Goal: Task Accomplishment & Management: Use online tool/utility

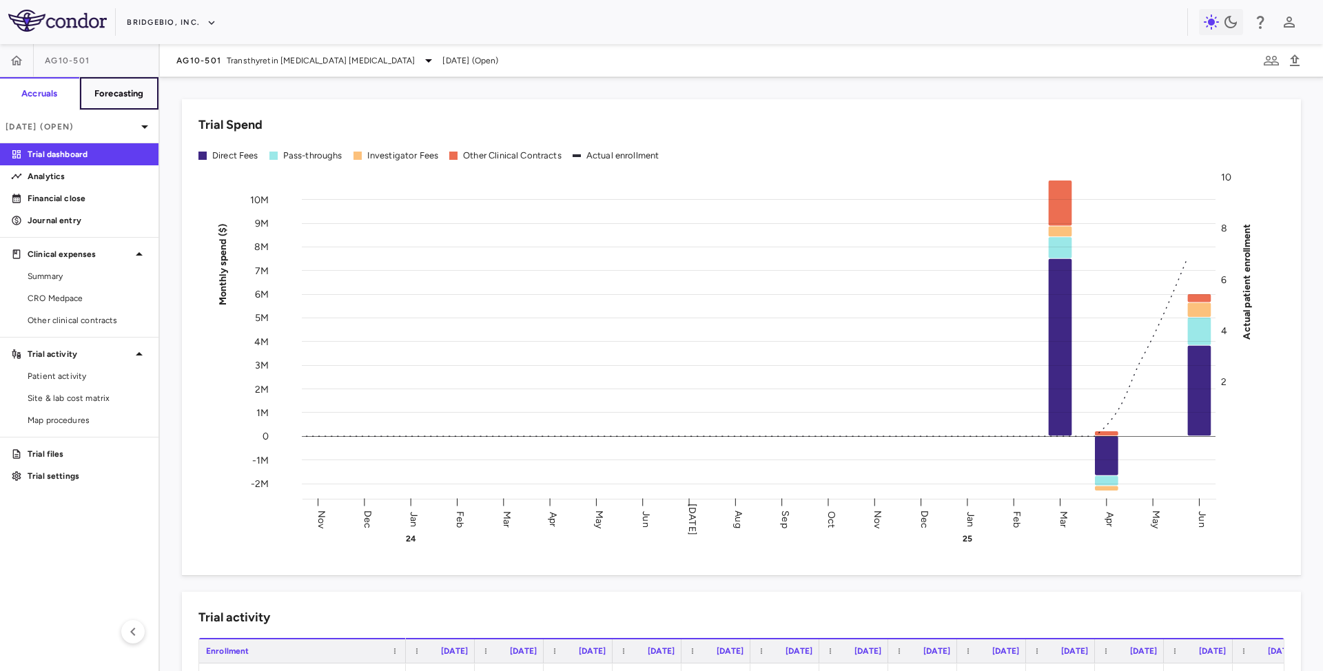
click at [99, 91] on h6 "Forecasting" at bounding box center [119, 93] width 50 height 12
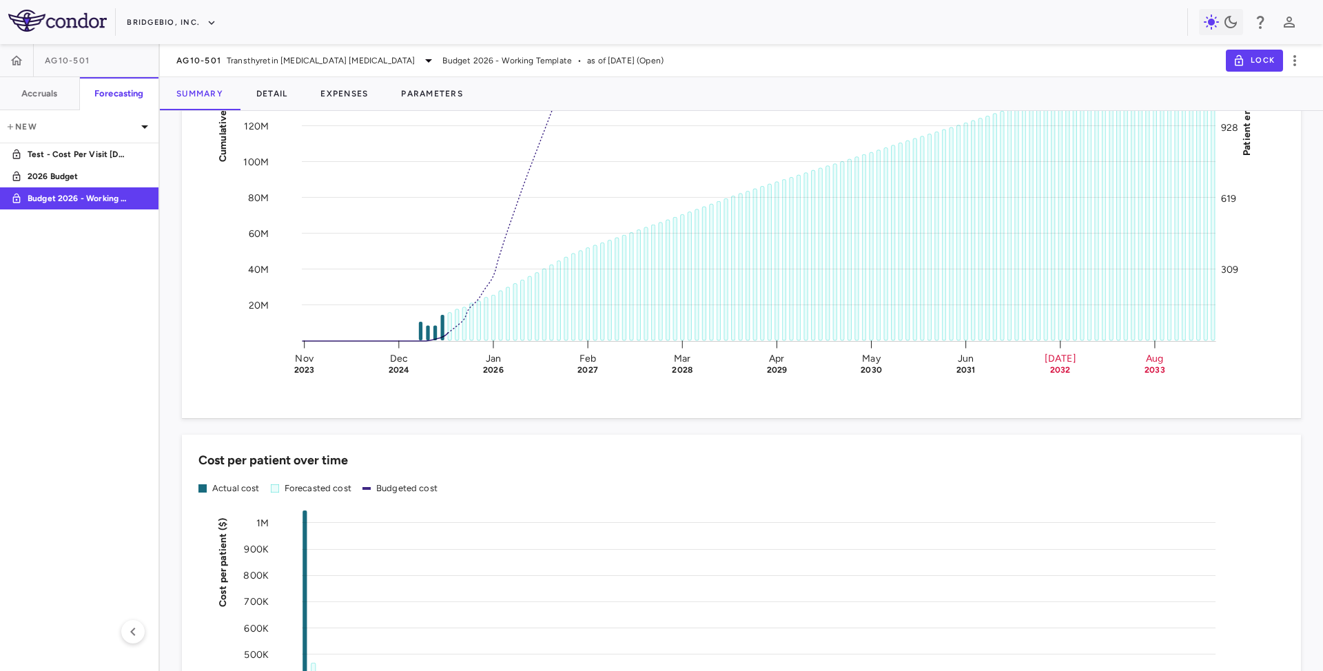
scroll to position [1745, 0]
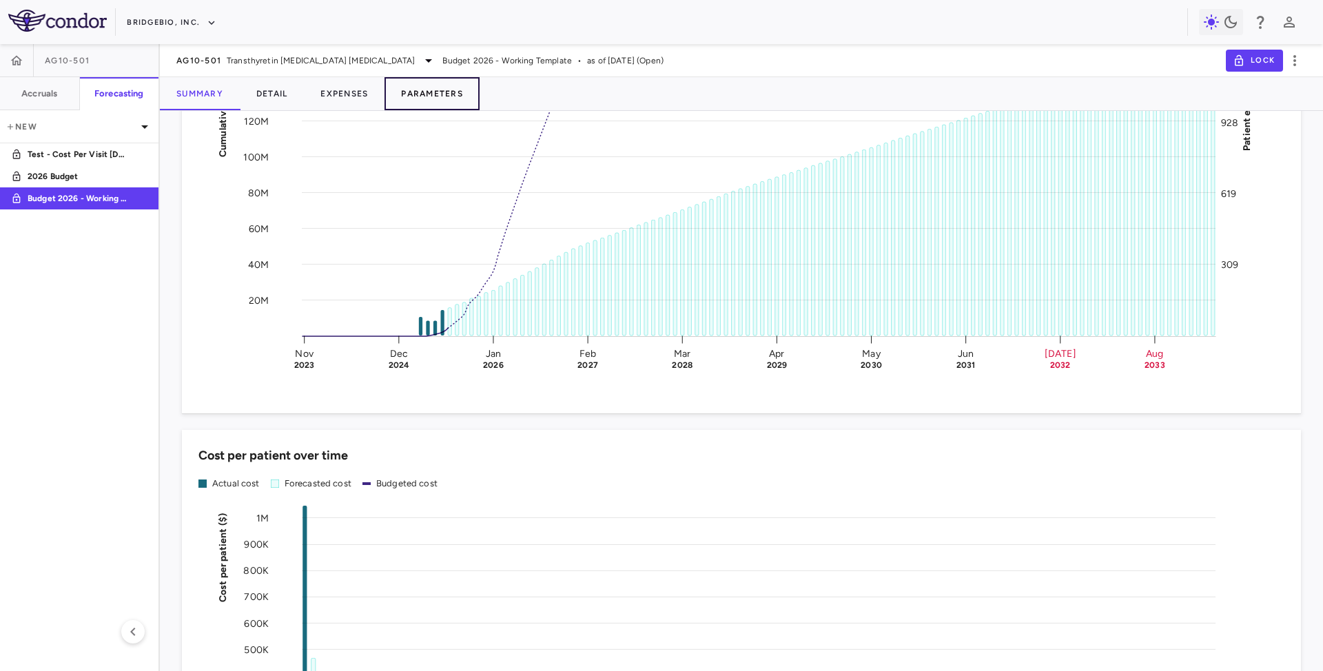
click at [427, 86] on button "Parameters" at bounding box center [431, 93] width 95 height 33
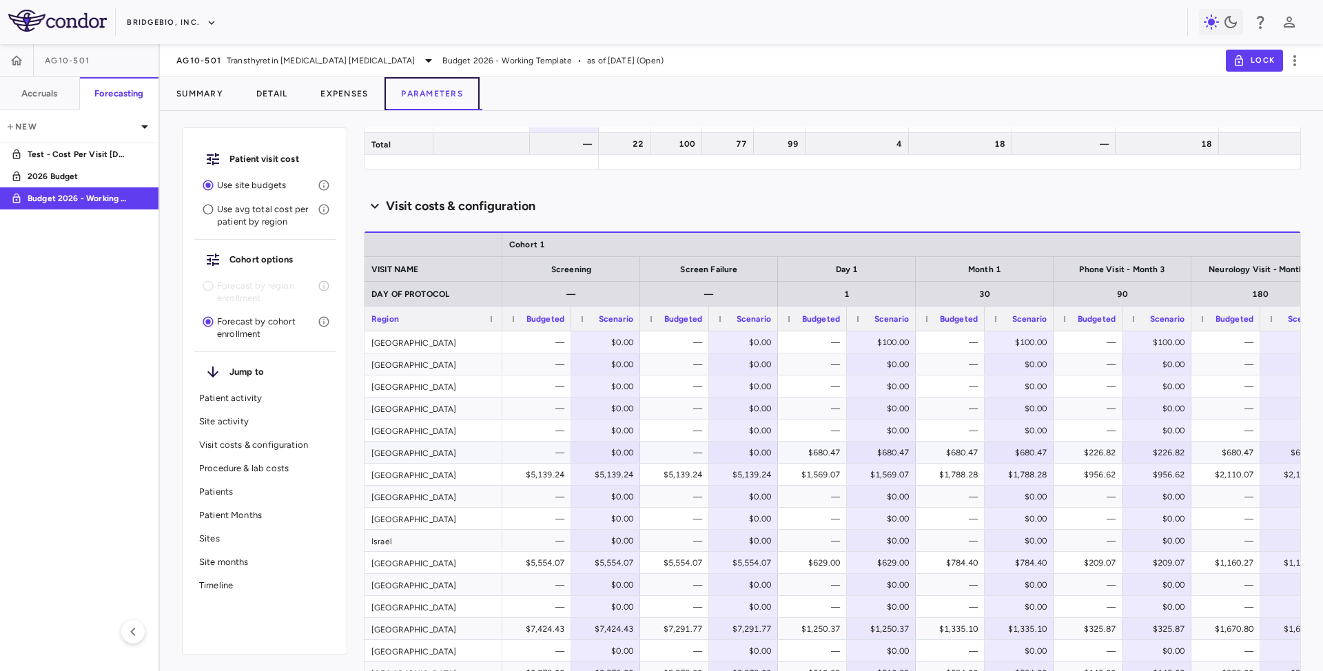
scroll to position [1194, 0]
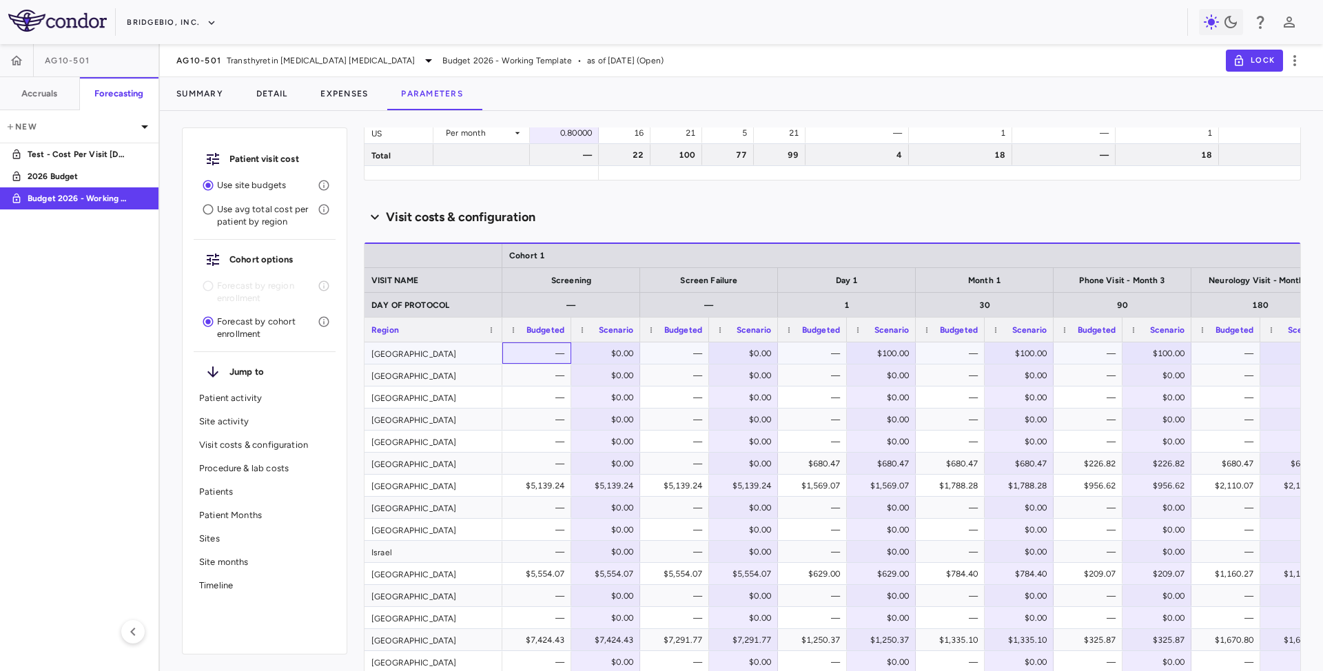
drag, startPoint x: 549, startPoint y: 358, endPoint x: 536, endPoint y: 351, distance: 15.1
click at [544, 355] on div "—" at bounding box center [540, 353] width 50 height 22
click at [585, 346] on div "$0.00" at bounding box center [608, 353] width 50 height 22
click at [594, 386] on div "$0.00" at bounding box center [605, 374] width 69 height 21
click at [579, 354] on div "$0.00" at bounding box center [605, 353] width 55 height 20
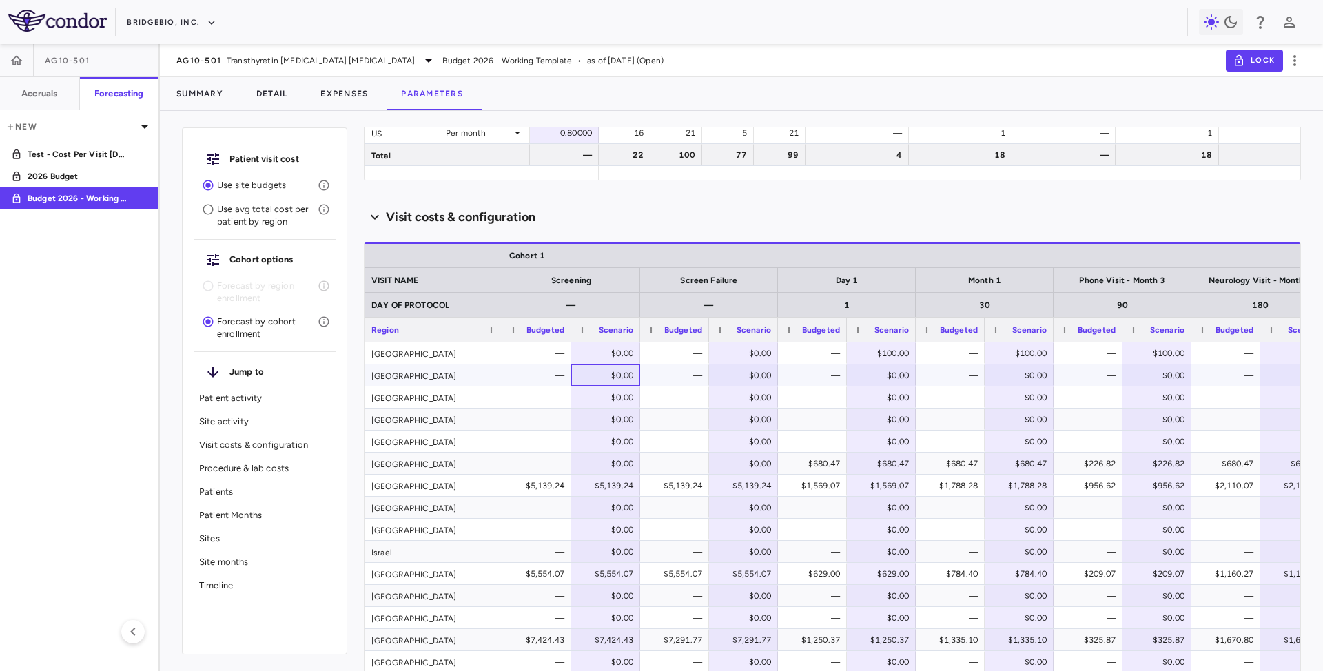
click at [599, 383] on div "$0.00" at bounding box center [608, 375] width 50 height 22
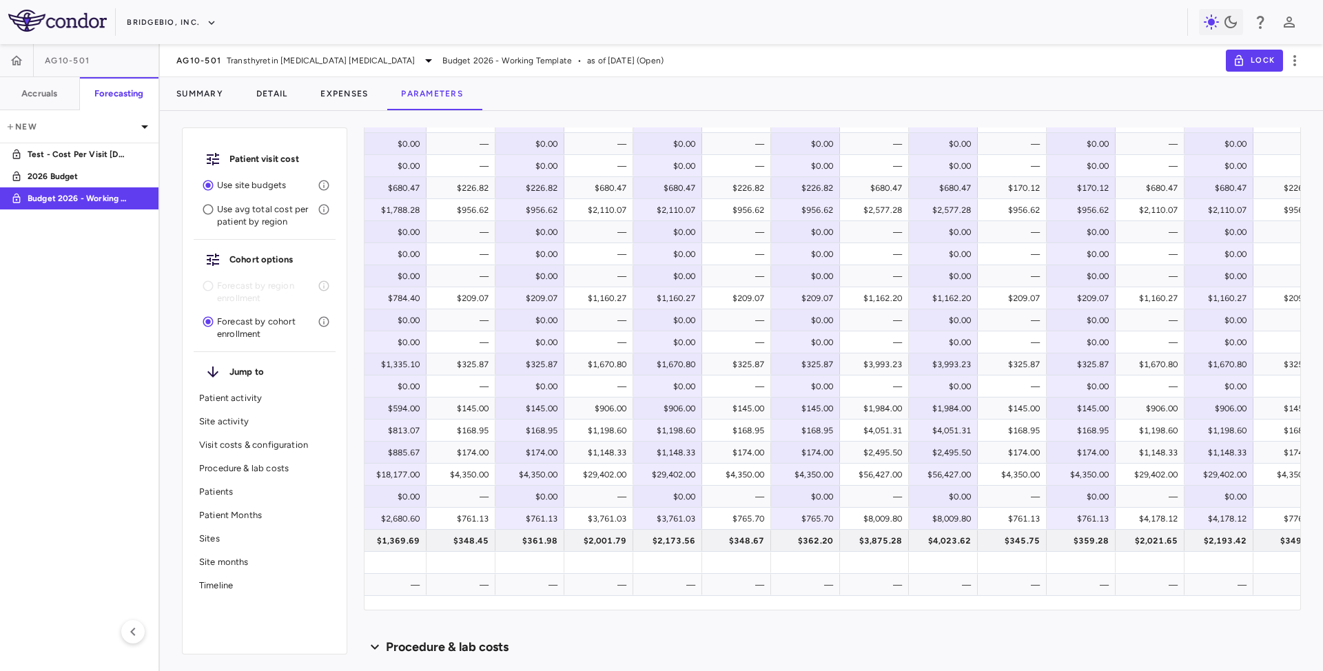
scroll to position [0, 0]
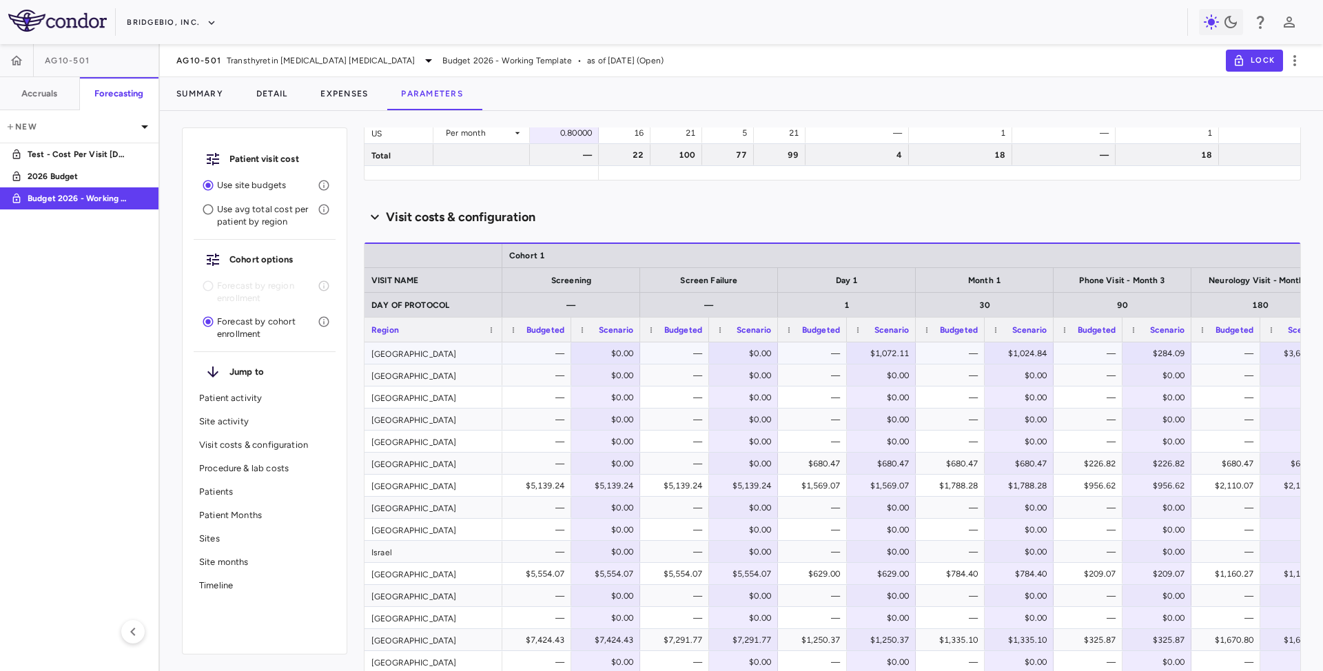
click at [595, 353] on div "$0.00" at bounding box center [608, 353] width 50 height 22
click at [588, 375] on div "$0.00" at bounding box center [608, 375] width 50 height 22
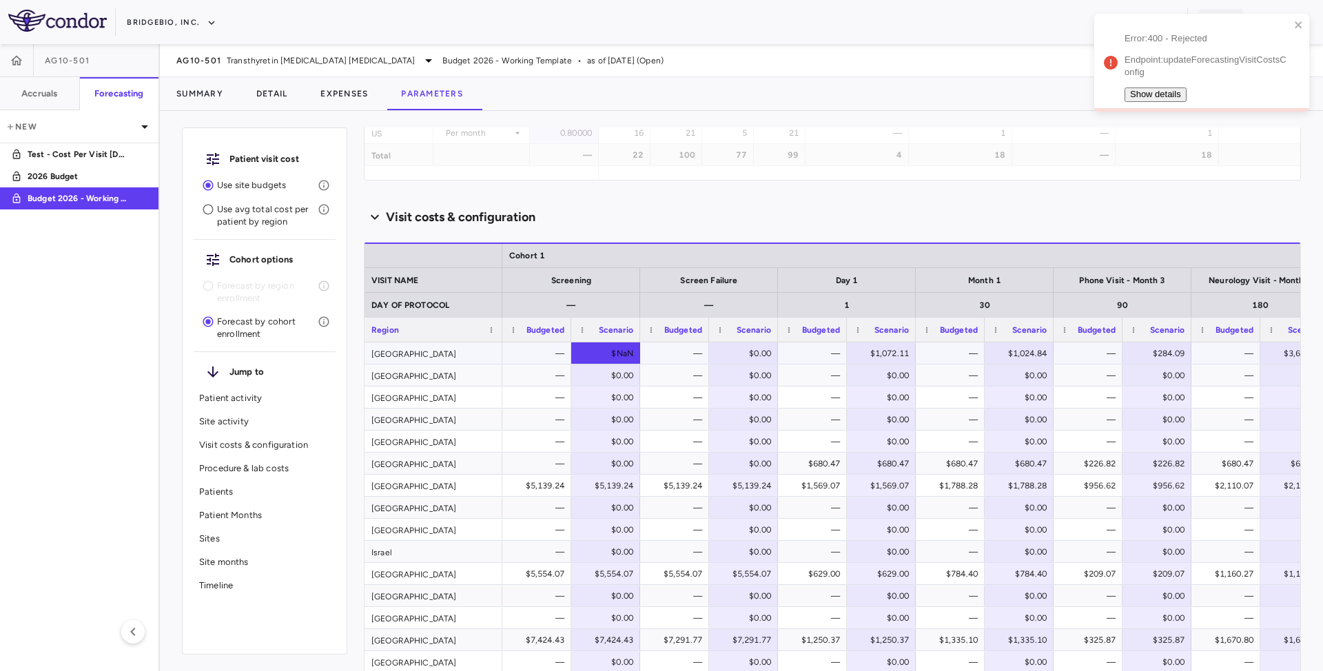
click at [590, 355] on div "$NaN" at bounding box center [608, 353] width 50 height 22
click at [595, 370] on div "$0.00" at bounding box center [608, 375] width 50 height 22
click at [606, 353] on div "$NaN" at bounding box center [608, 353] width 50 height 22
paste input "*******"
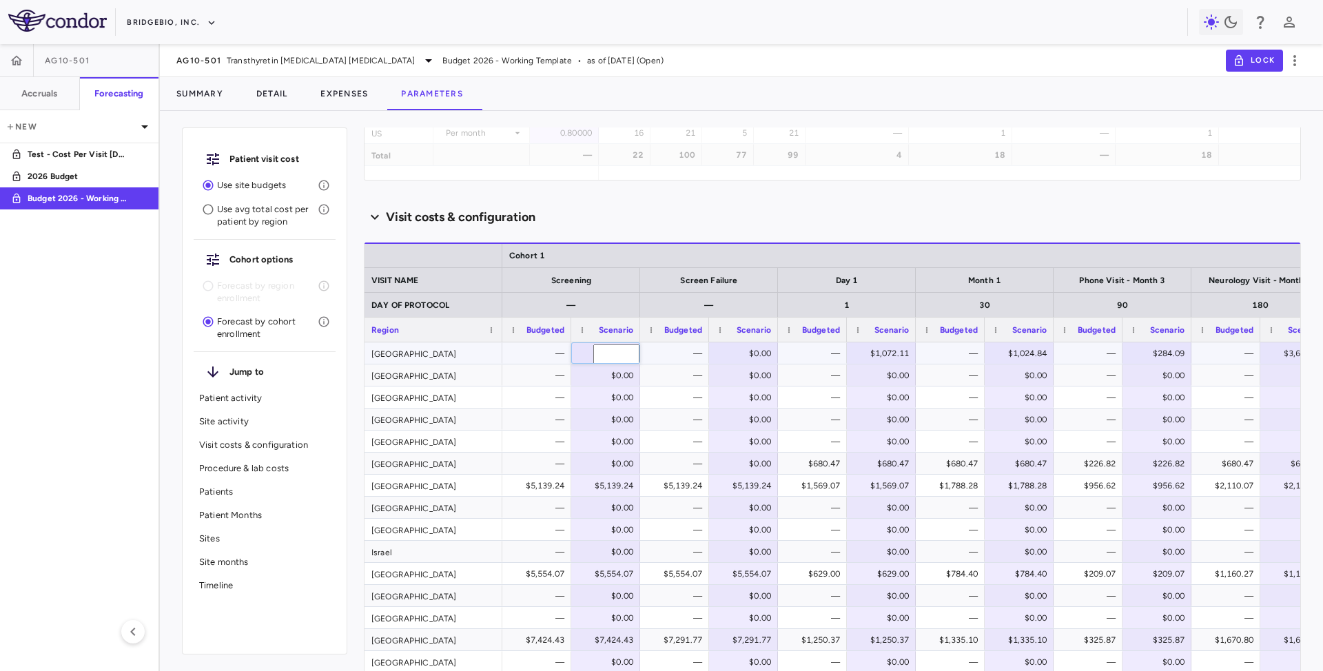
type input "*******"
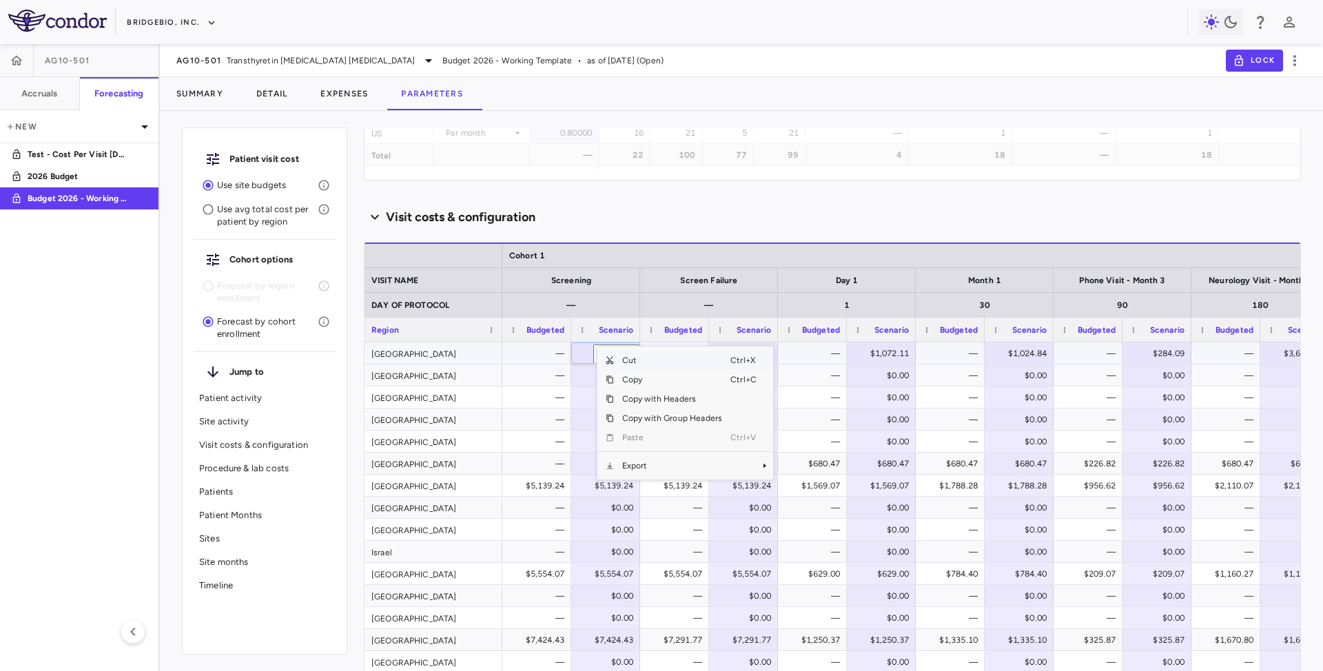
scroll to position [0, 0]
click at [565, 389] on div "—" at bounding box center [536, 396] width 69 height 21
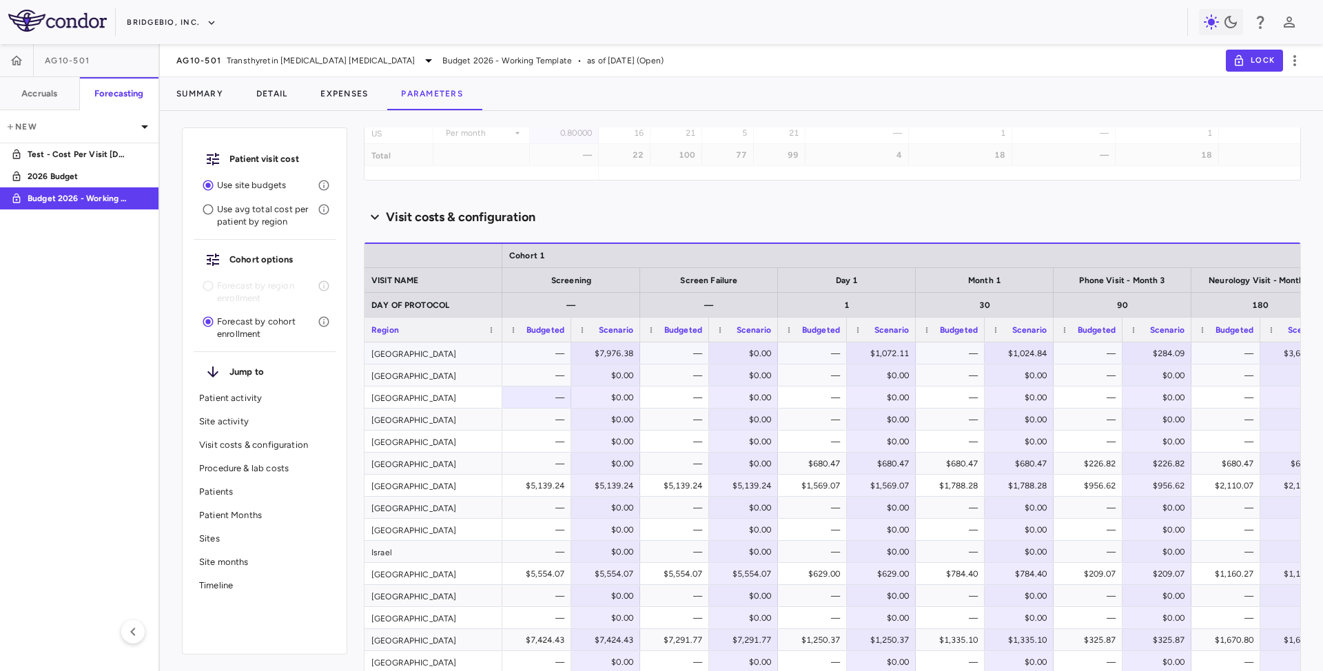
click at [579, 353] on div "$7,976.38" at bounding box center [605, 353] width 55 height 20
click at [744, 350] on div "$0.00" at bounding box center [746, 353] width 50 height 22
drag, startPoint x: 731, startPoint y: 351, endPoint x: 756, endPoint y: 350, distance: 25.5
click at [726, 351] on div "$0.00" at bounding box center [746, 353] width 50 height 22
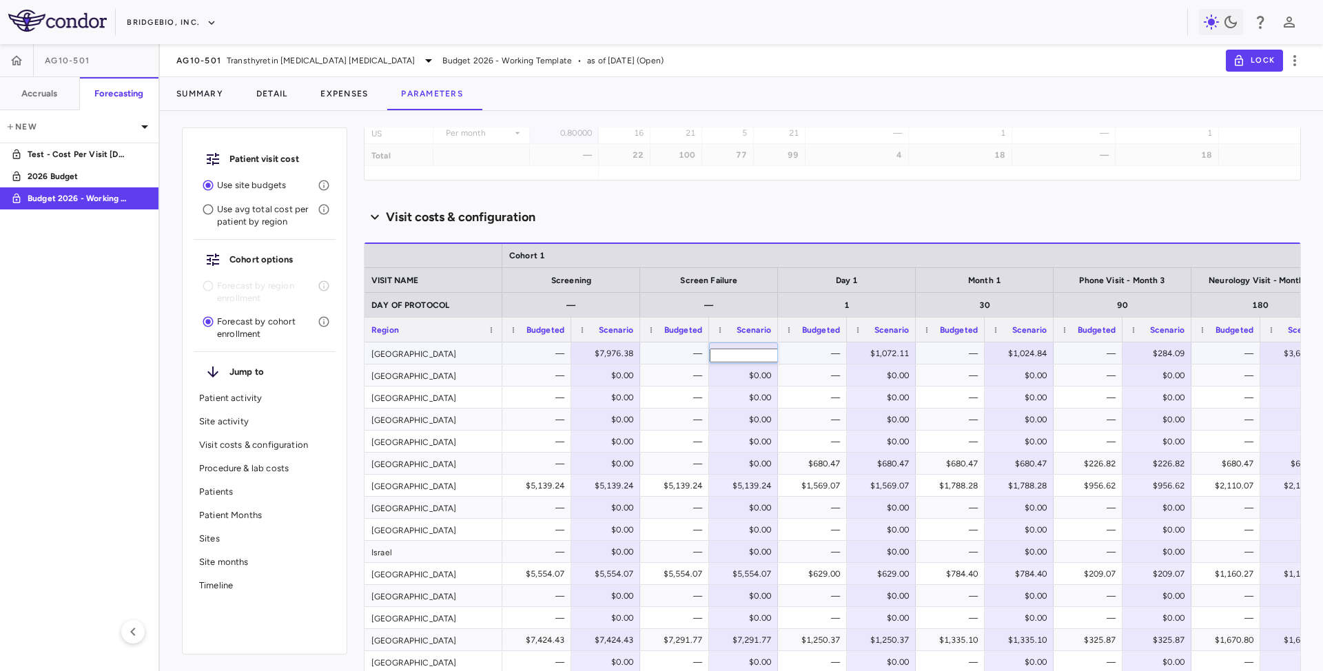
drag, startPoint x: 726, startPoint y: 351, endPoint x: 736, endPoint y: 350, distance: 10.4
click at [736, 350] on div "​ *" at bounding box center [744, 354] width 68 height 22
drag, startPoint x: 741, startPoint y: 358, endPoint x: 754, endPoint y: 357, distance: 12.5
click at [754, 357] on input "*" at bounding box center [754, 356] width 88 height 14
paste input "******"
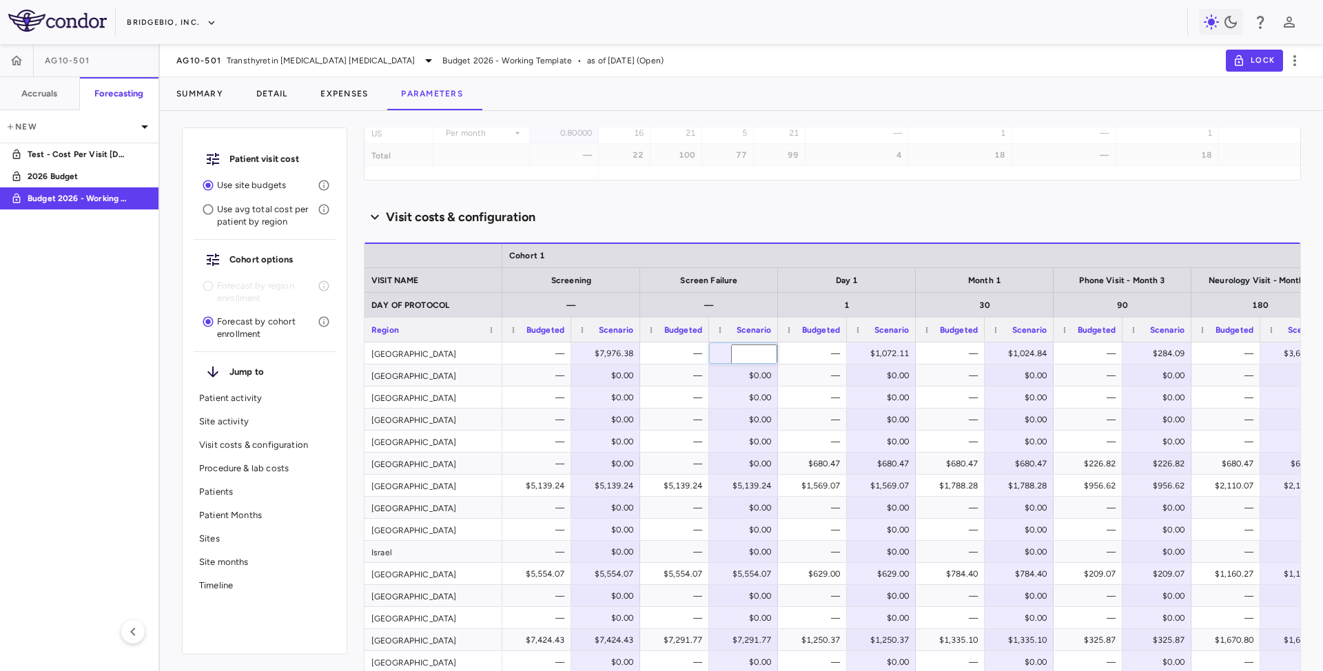
type input "*******"
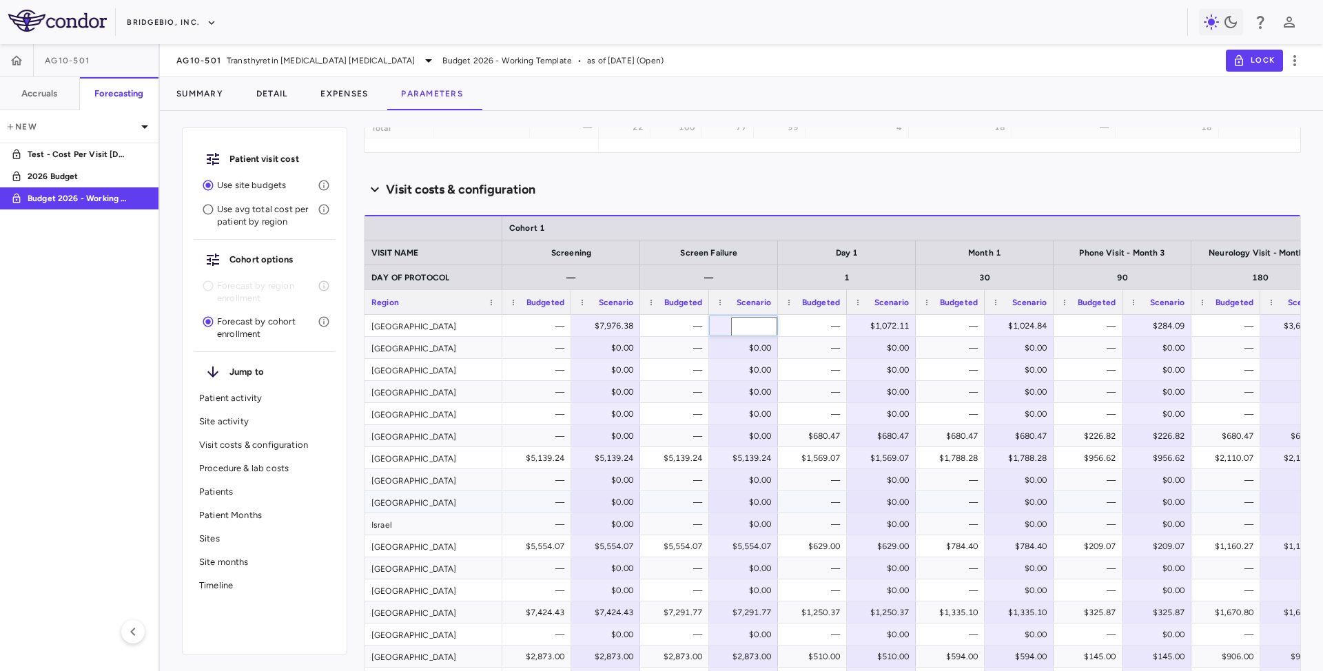
scroll to position [1285, 0]
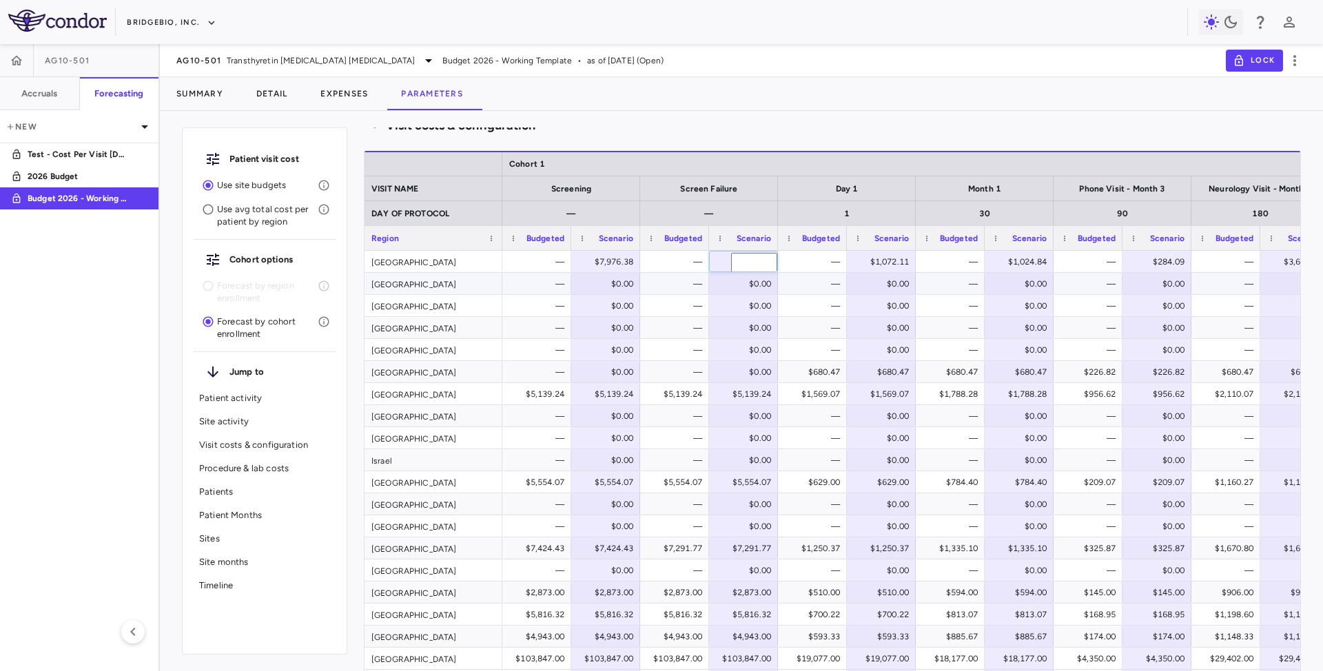
click at [731, 282] on div "$0.00" at bounding box center [746, 284] width 50 height 22
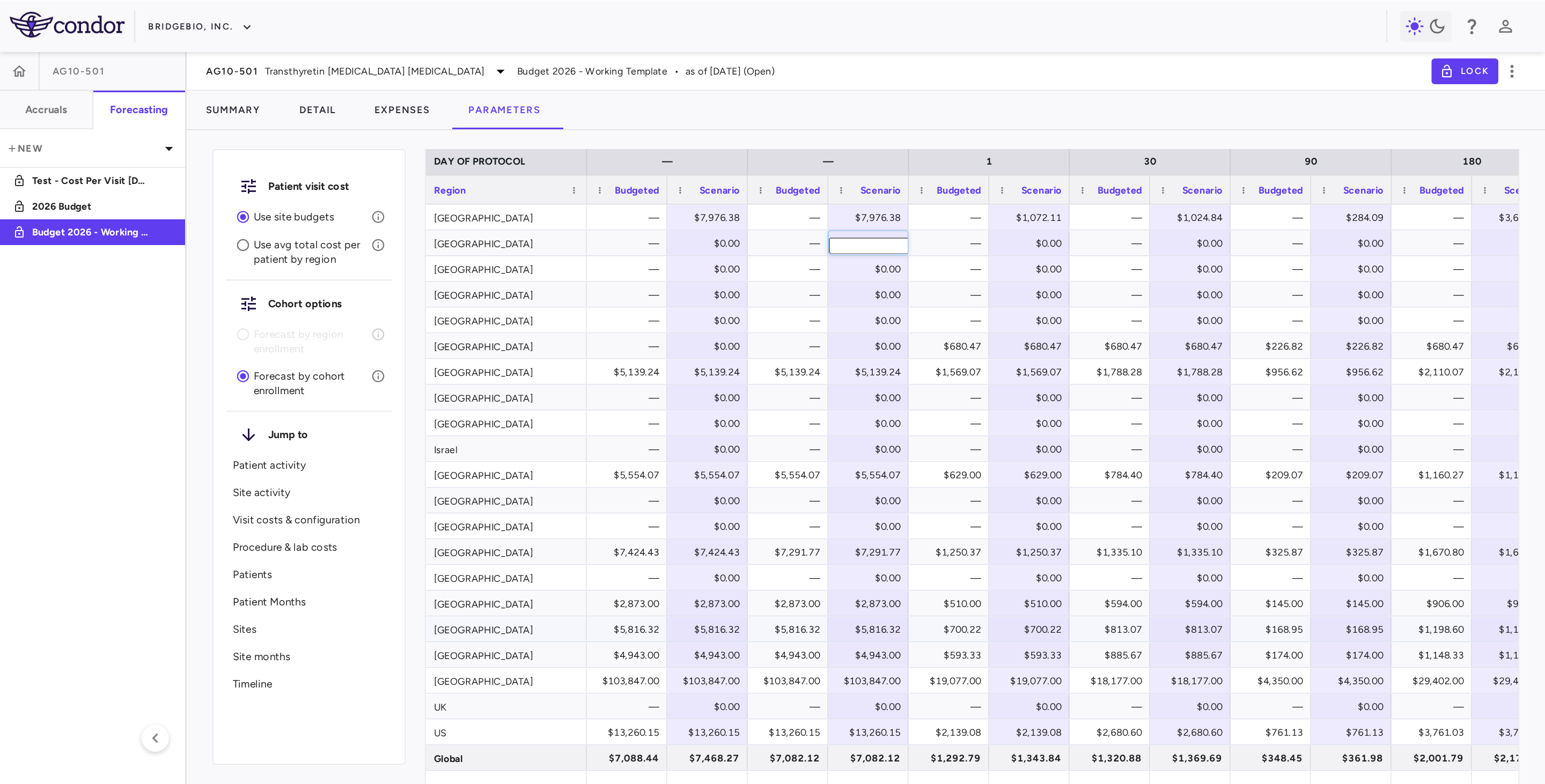
scroll to position [1073, 0]
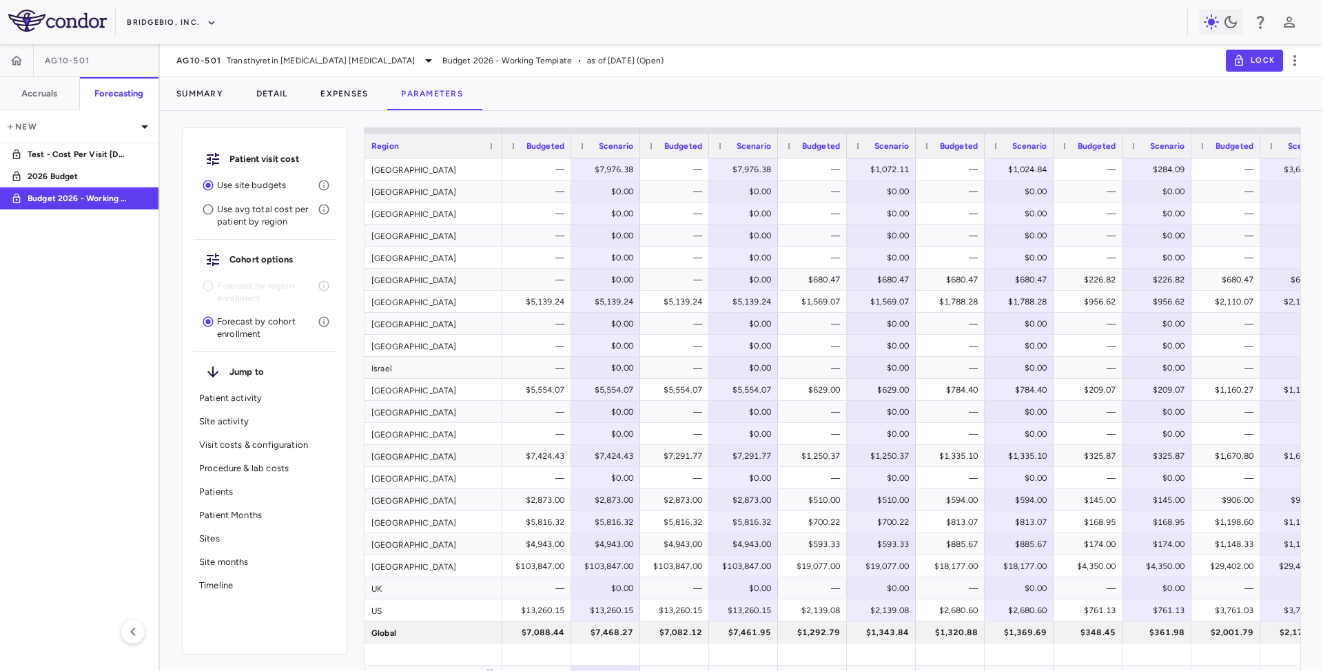
click at [139, 415] on aside "AG10-501 Accruals Forecasting New Test - Cost Per Visit [DATE] 2026 Budget Budg…" at bounding box center [80, 357] width 160 height 627
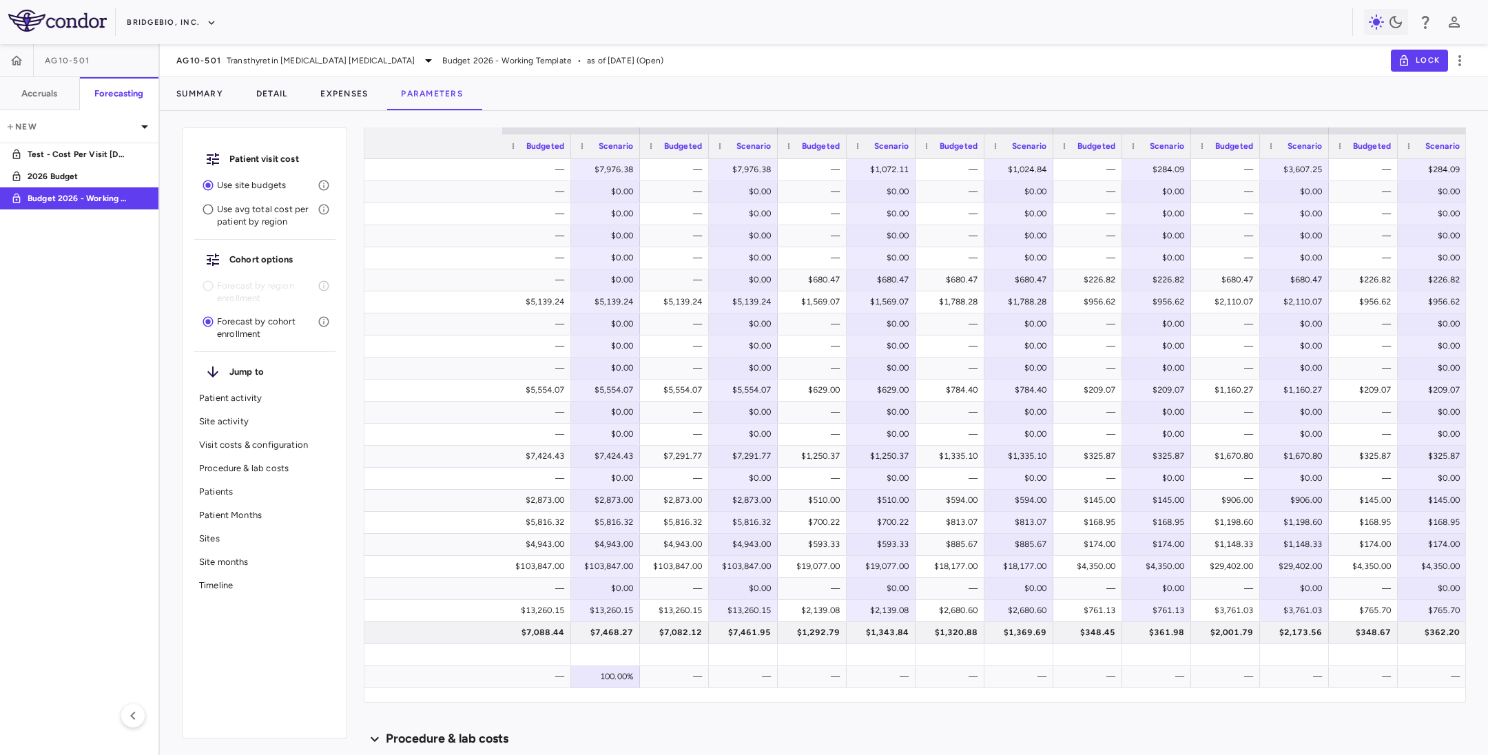
scroll to position [0, 585]
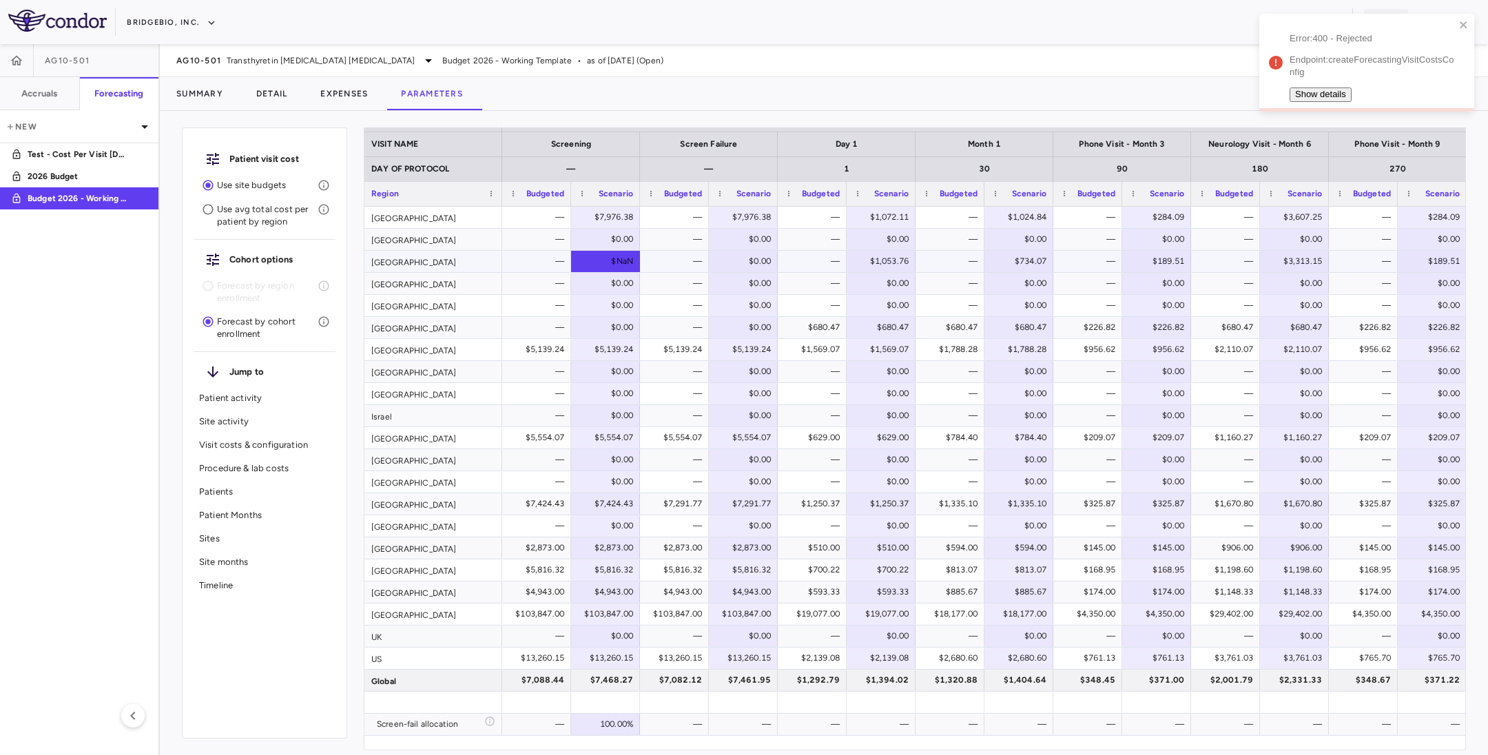
click at [603, 258] on div "$NaN" at bounding box center [608, 261] width 50 height 22
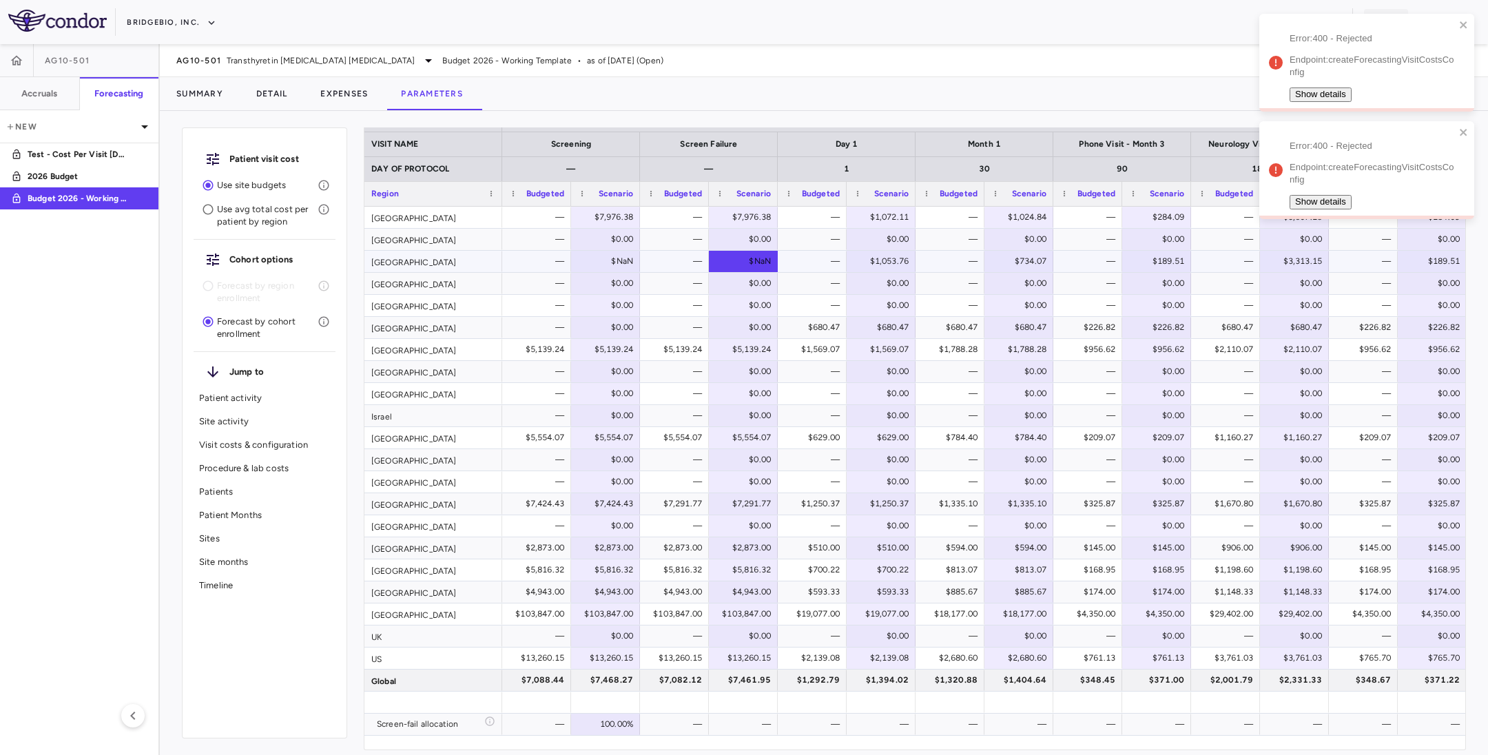
click at [738, 263] on div "$NaN" at bounding box center [746, 261] width 50 height 22
click at [610, 261] on div "$NaN" at bounding box center [608, 261] width 50 height 22
click at [610, 260] on input "number" at bounding box center [616, 264] width 88 height 14
type input "*******"
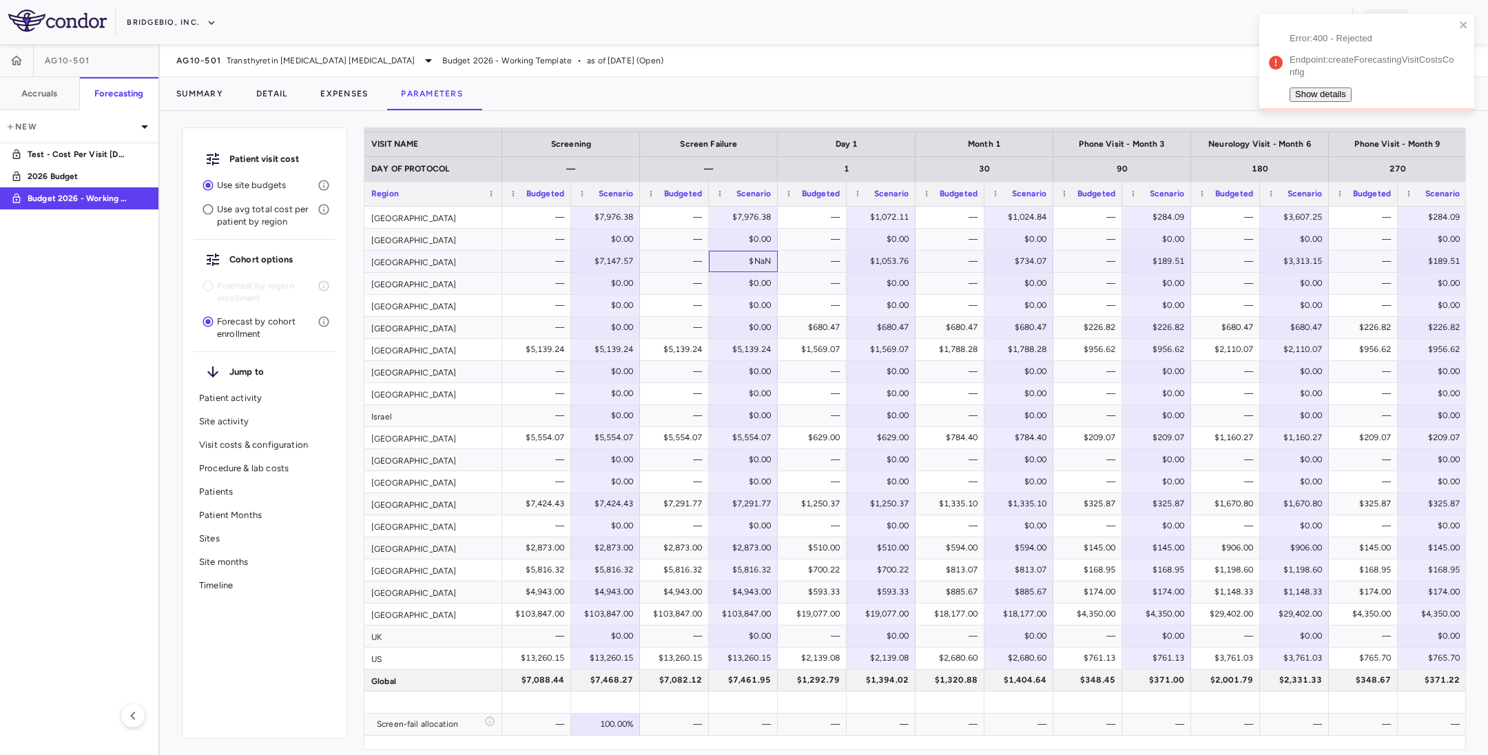
click at [727, 263] on div "$NaN" at bounding box center [746, 261] width 50 height 22
type input "*******"
click at [878, 283] on div "$0.00" at bounding box center [884, 283] width 50 height 22
click at [877, 265] on div "$1,053.76" at bounding box center [884, 261] width 50 height 22
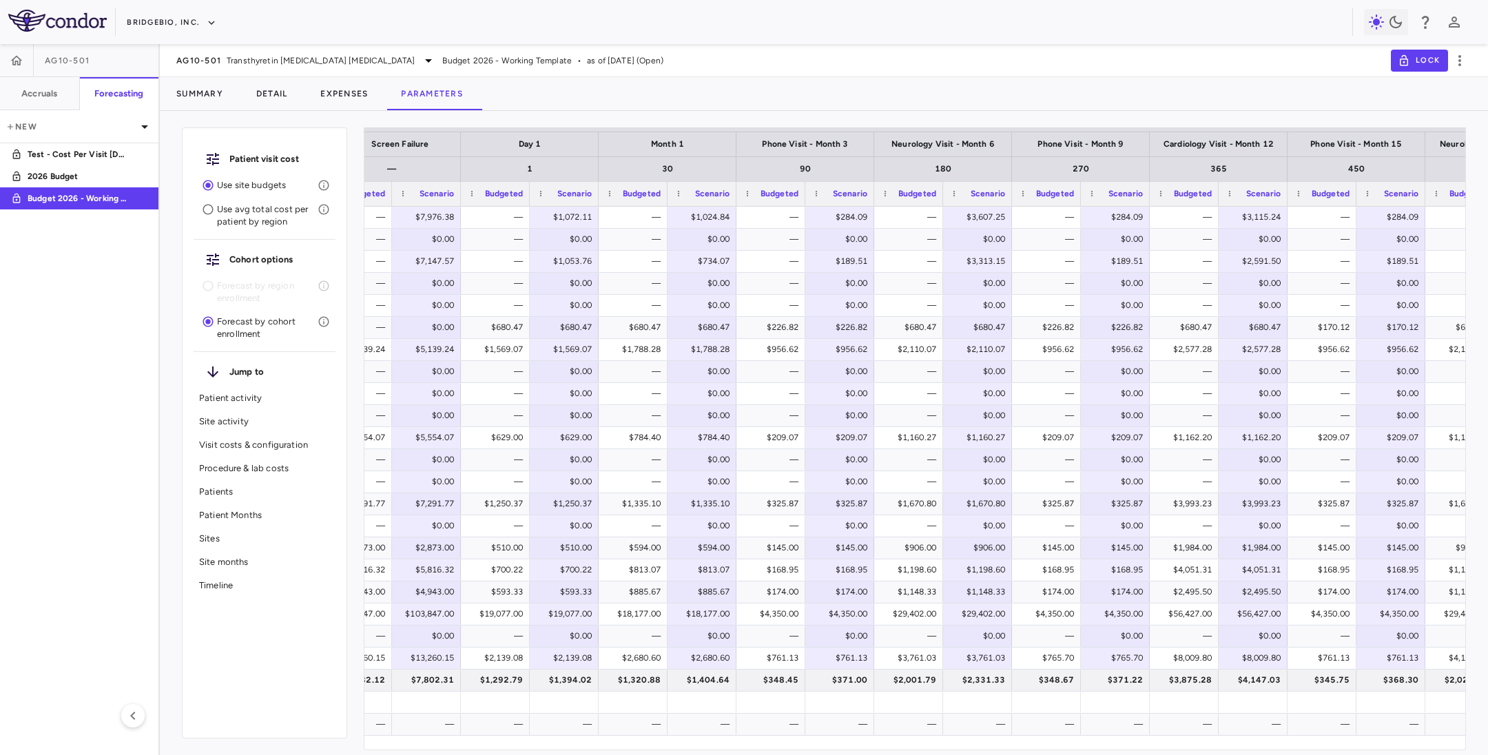
scroll to position [0, 1243]
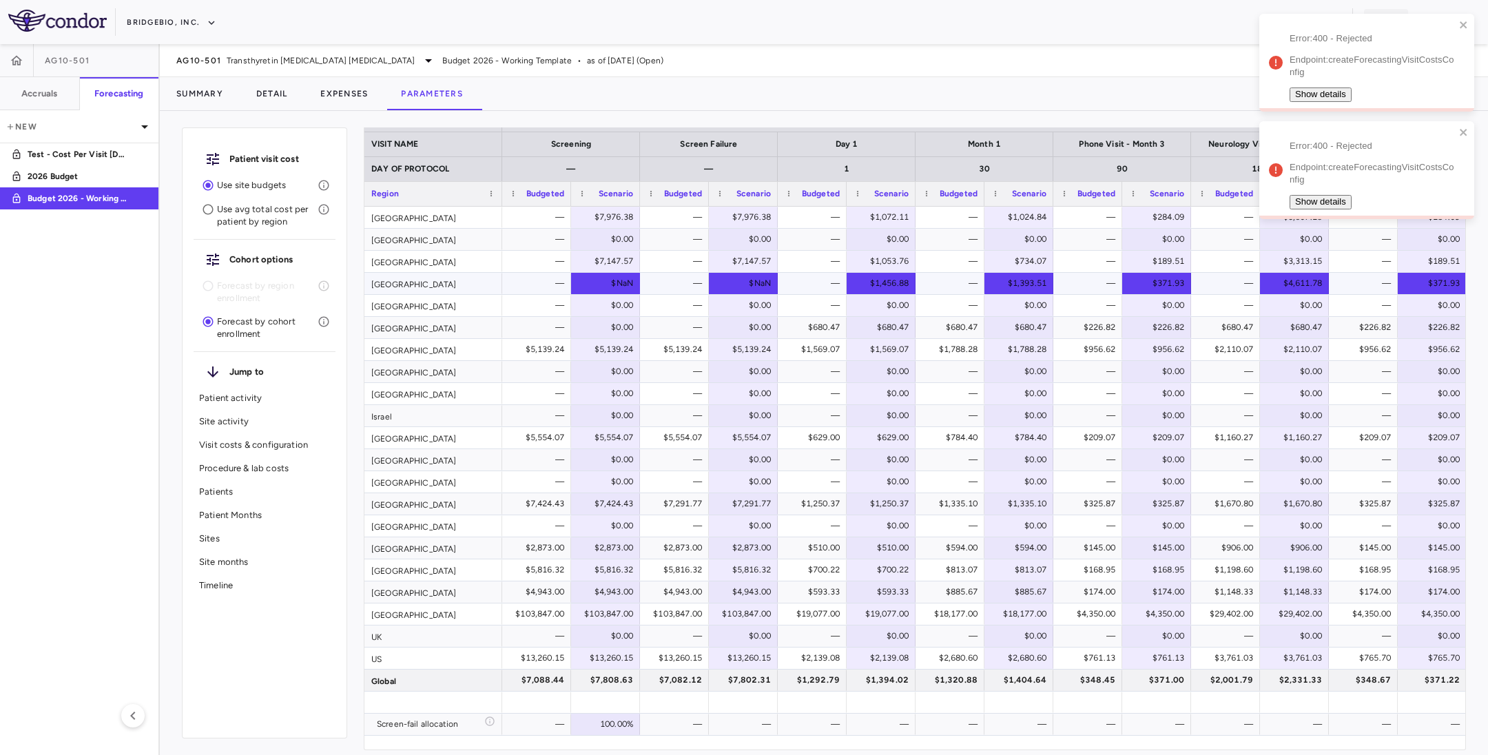
click at [587, 287] on div "$NaN" at bounding box center [608, 283] width 50 height 22
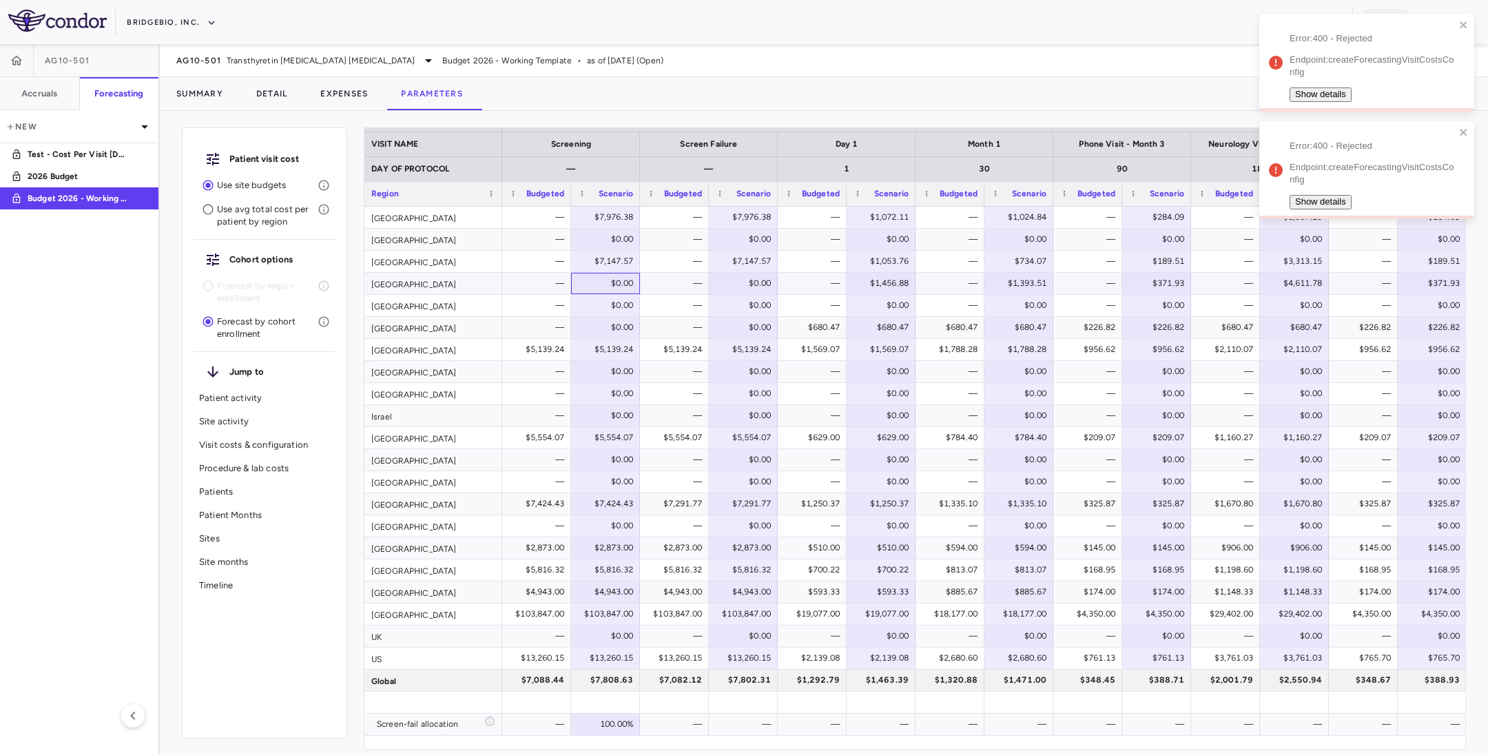
click at [589, 281] on div "$0.00" at bounding box center [608, 283] width 50 height 22
type input "*********"
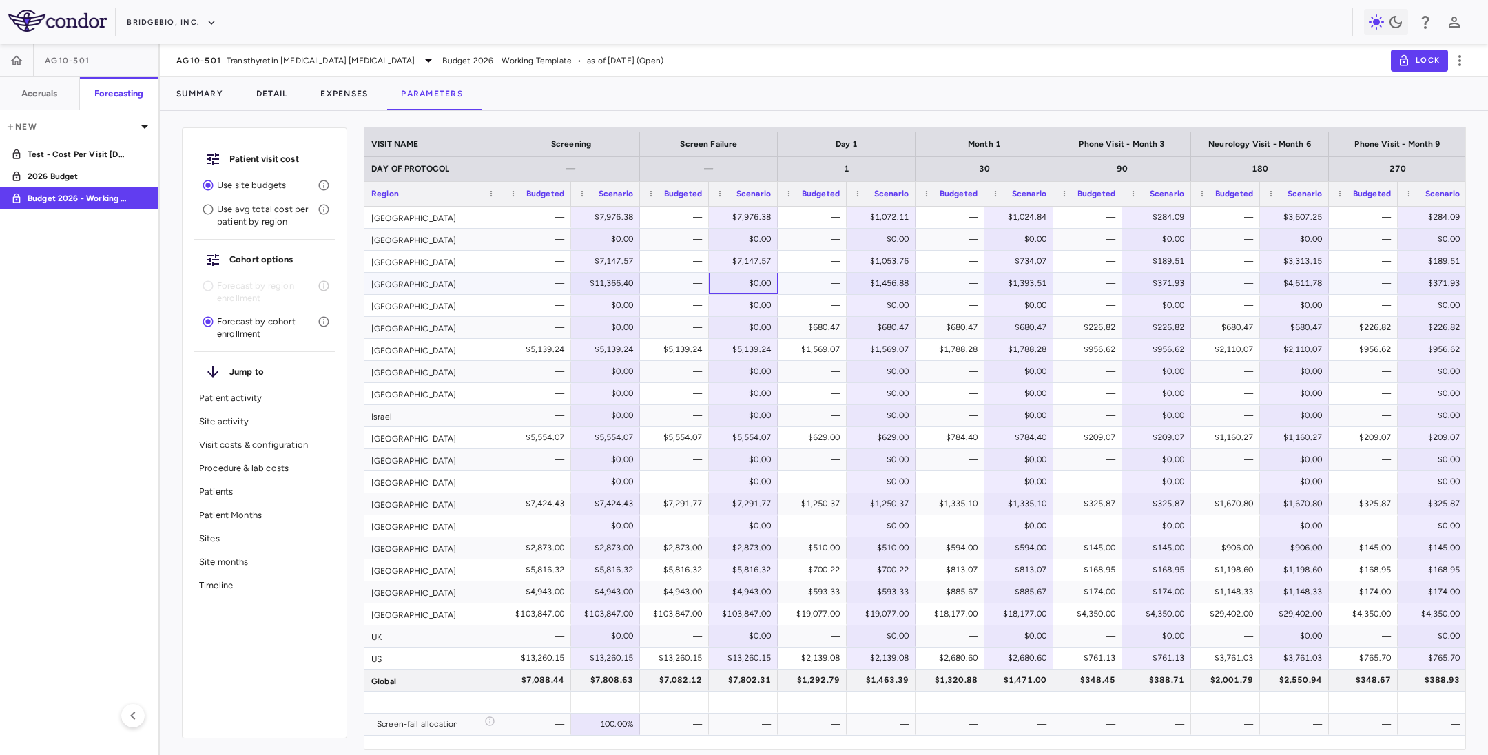
click at [738, 279] on div "$0.00" at bounding box center [746, 283] width 50 height 22
drag, startPoint x: 741, startPoint y: 284, endPoint x: 761, endPoint y: 282, distance: 20.1
click at [761, 282] on input "*" at bounding box center [754, 286] width 88 height 14
type input "********"
click at [743, 284] on div "$0.00" at bounding box center [746, 283] width 50 height 22
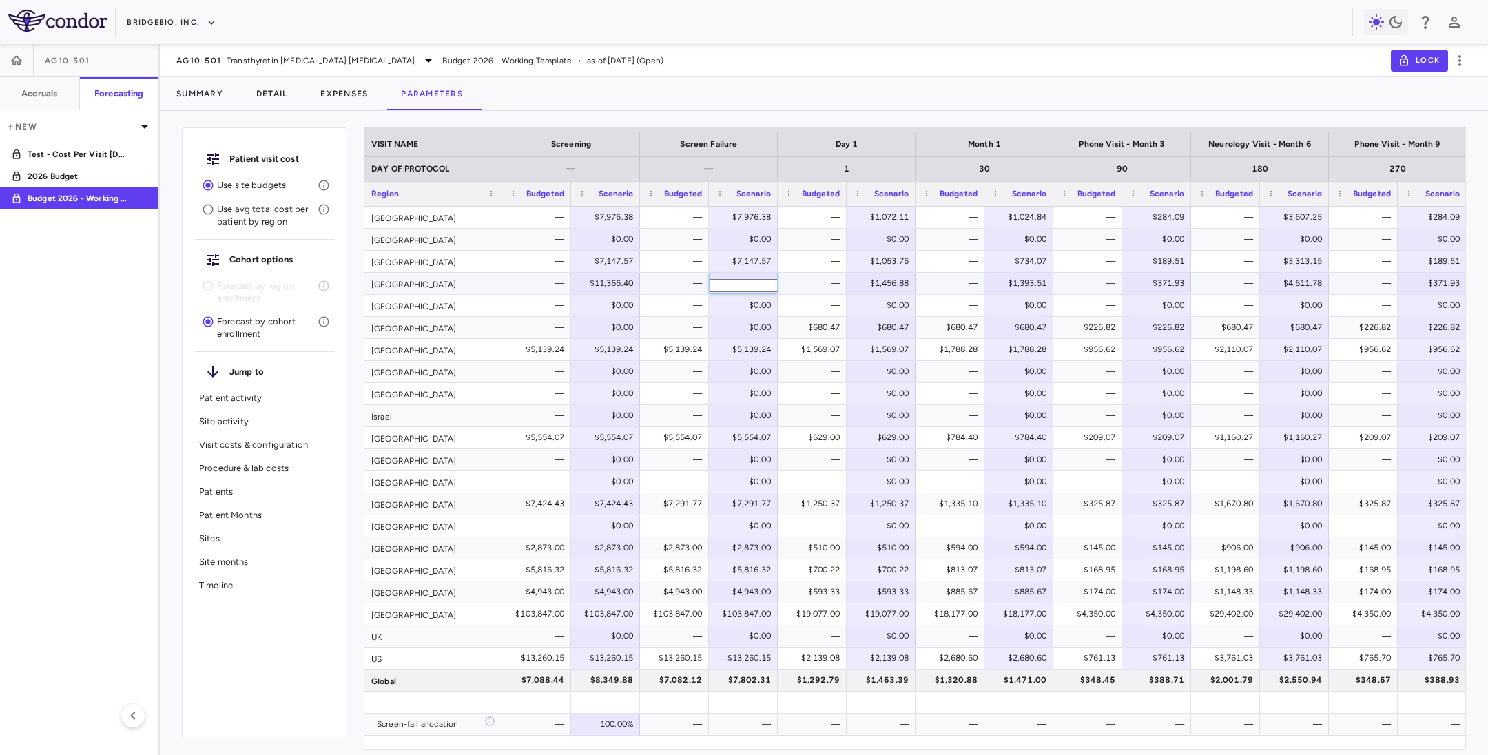
drag, startPoint x: 738, startPoint y: 285, endPoint x: 755, endPoint y: 284, distance: 16.6
click at [755, 284] on input "*" at bounding box center [754, 286] width 88 height 14
type input "********"
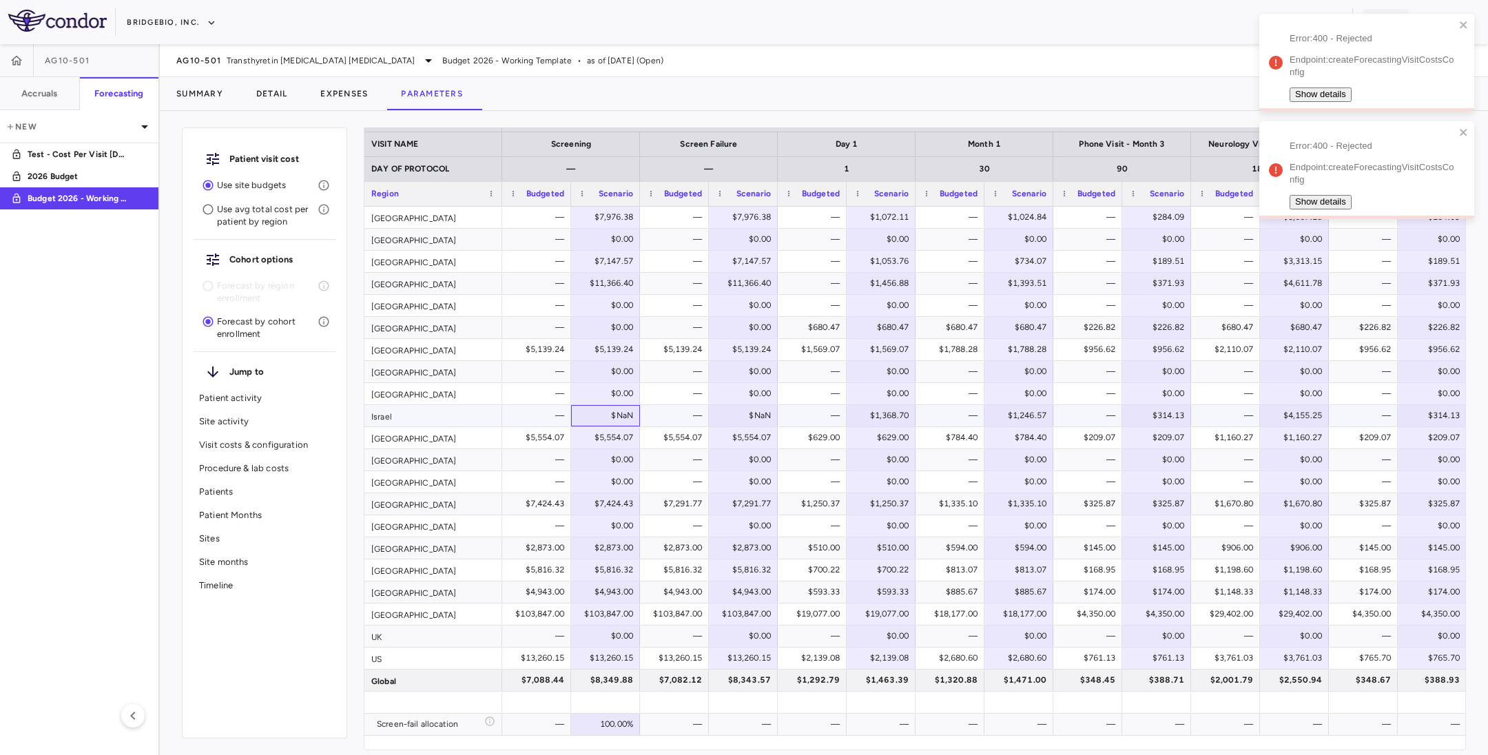
click at [591, 416] on div "$NaN" at bounding box center [608, 415] width 50 height 22
click at [594, 416] on div "$0.00" at bounding box center [608, 415] width 50 height 22
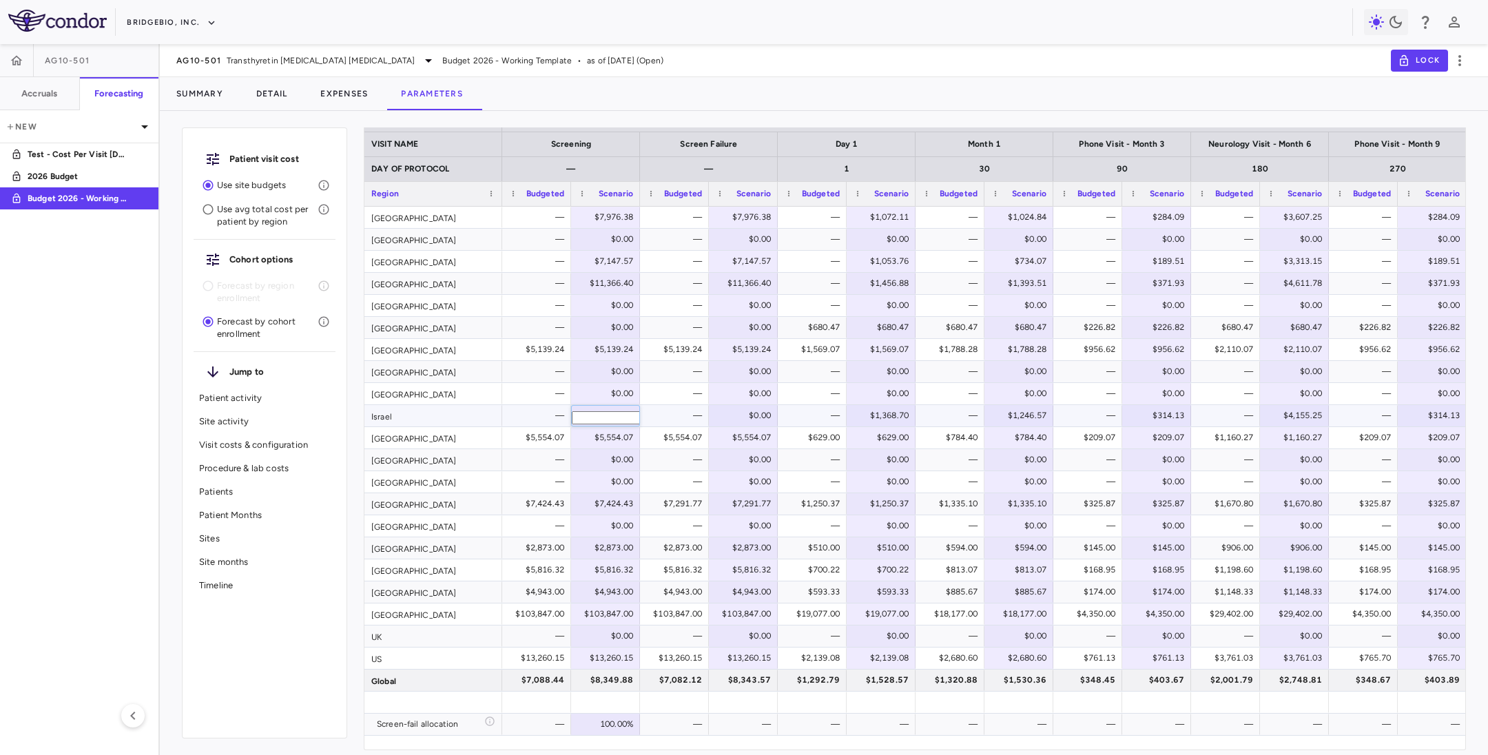
type input "********"
click at [742, 420] on div "$0.00" at bounding box center [746, 415] width 50 height 22
drag, startPoint x: 734, startPoint y: 422, endPoint x: 753, endPoint y: 420, distance: 18.7
click at [753, 420] on input "*" at bounding box center [754, 418] width 88 height 14
type input "********"
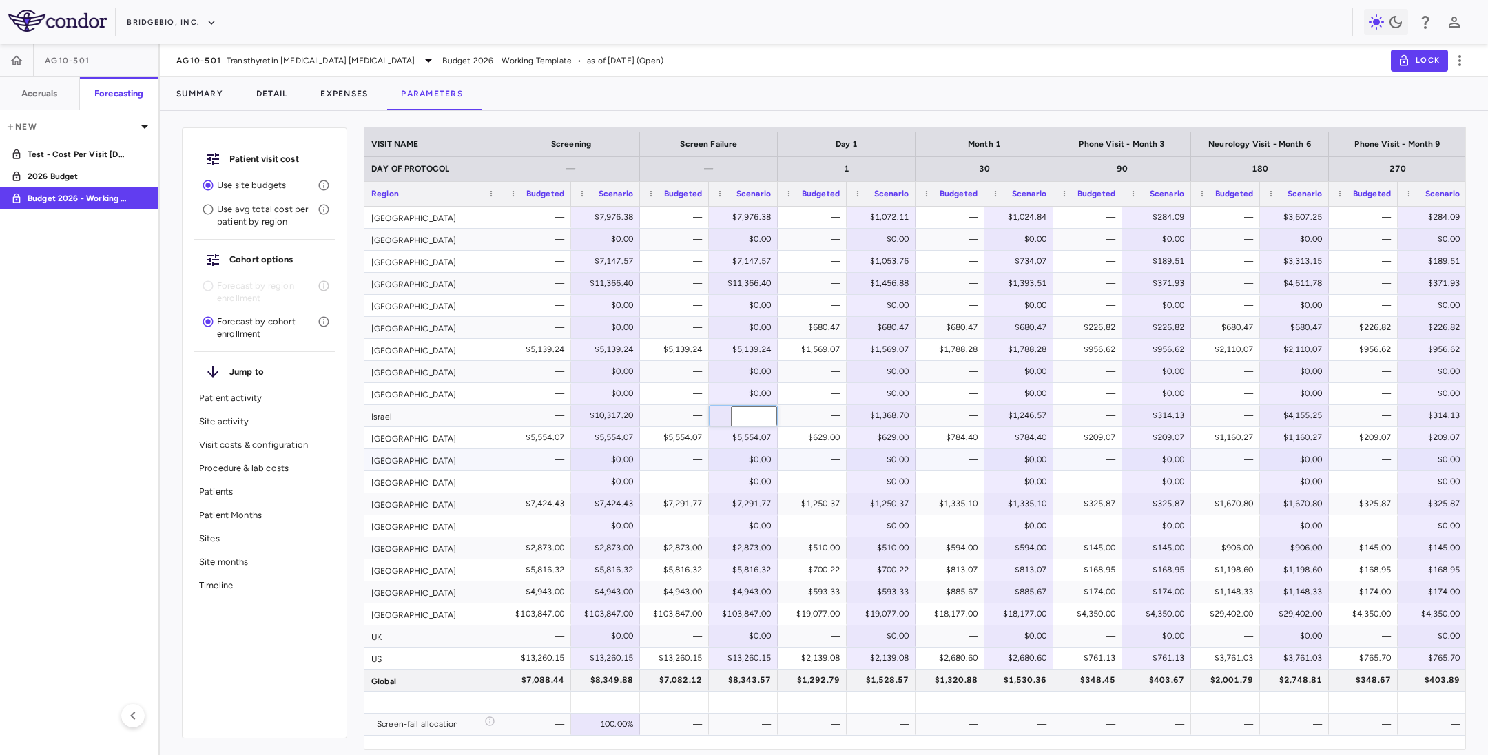
click at [596, 463] on div "$0.00" at bounding box center [608, 459] width 50 height 22
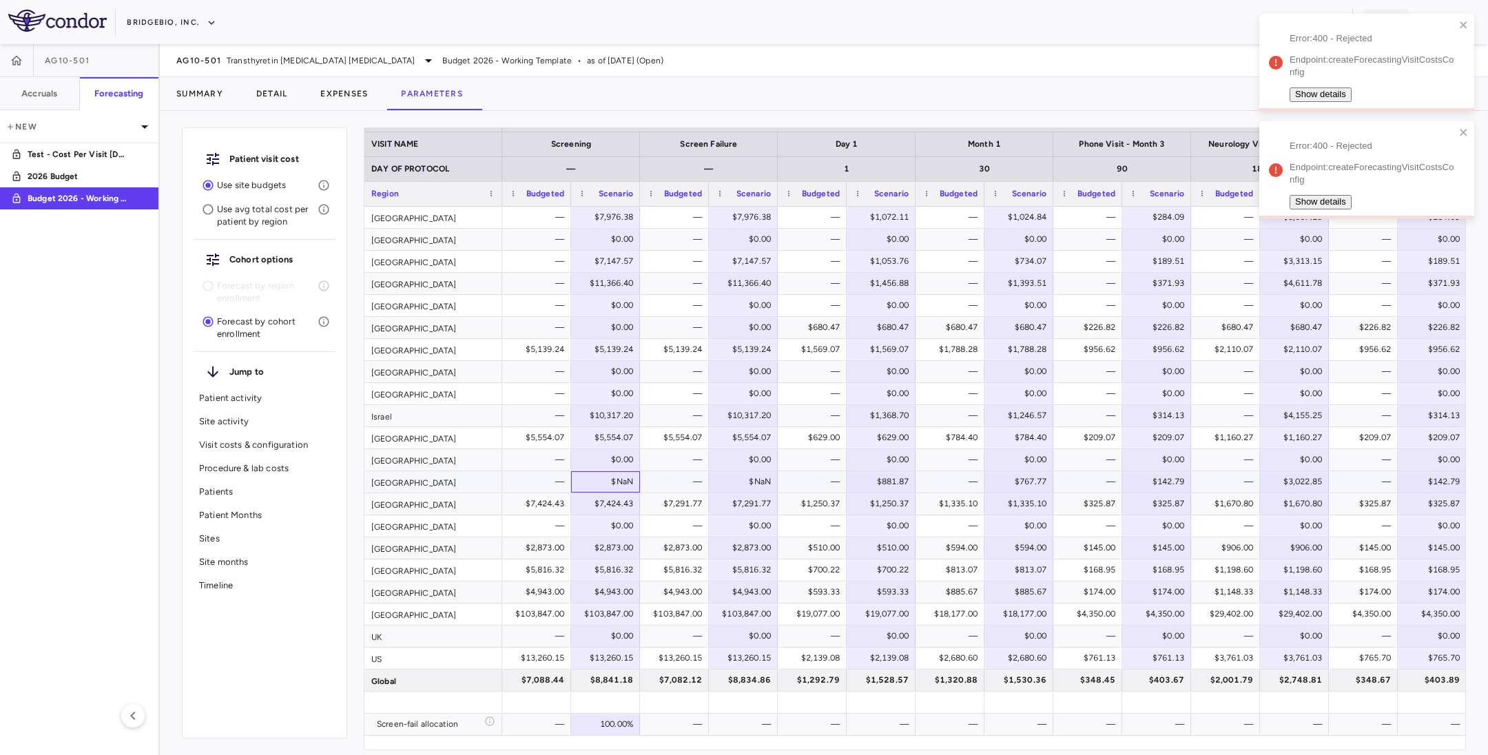
click at [597, 484] on div "$NaN" at bounding box center [608, 482] width 50 height 22
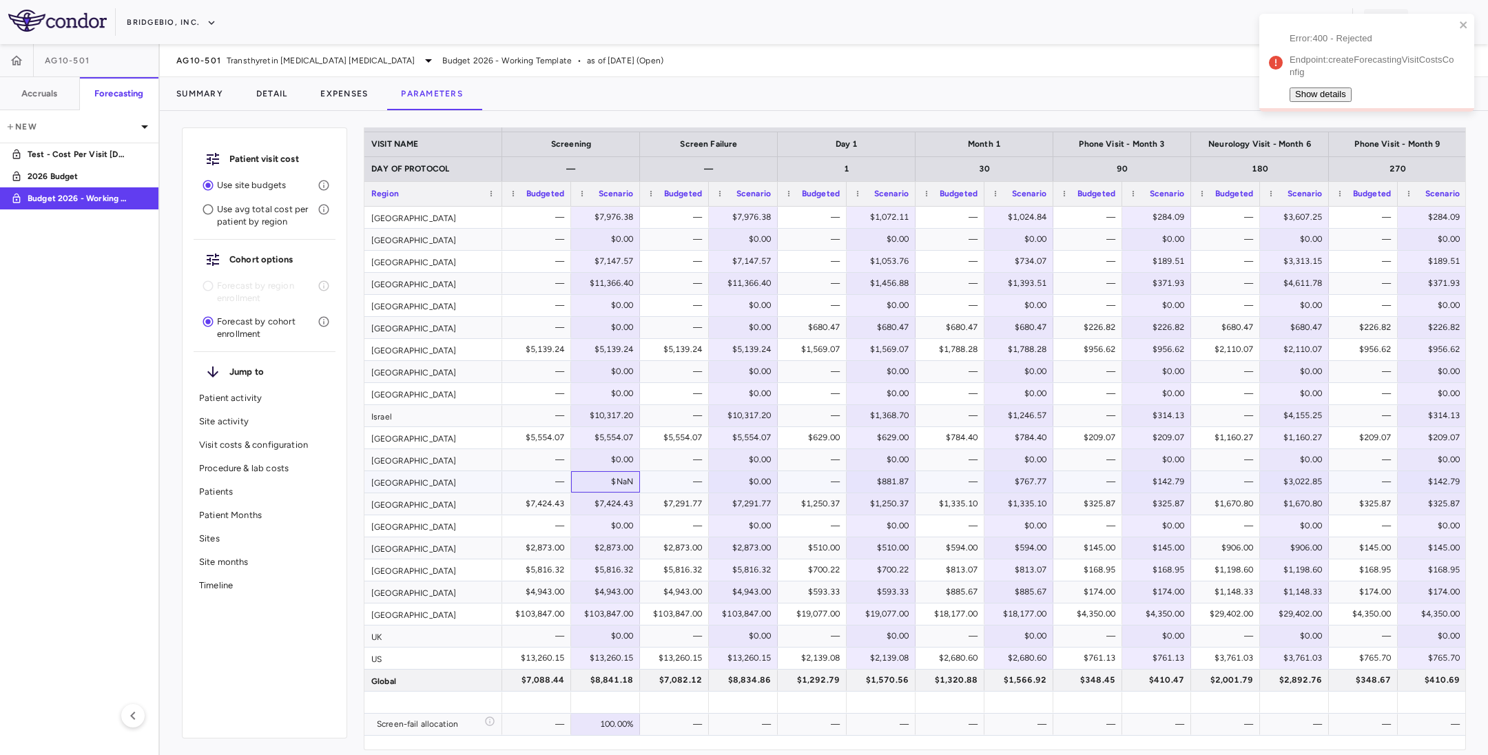
click at [593, 482] on div "$NaN" at bounding box center [608, 482] width 50 height 22
click at [593, 482] on input "number" at bounding box center [616, 484] width 88 height 14
type input "*******"
click at [736, 484] on div "$0.00" at bounding box center [746, 482] width 50 height 22
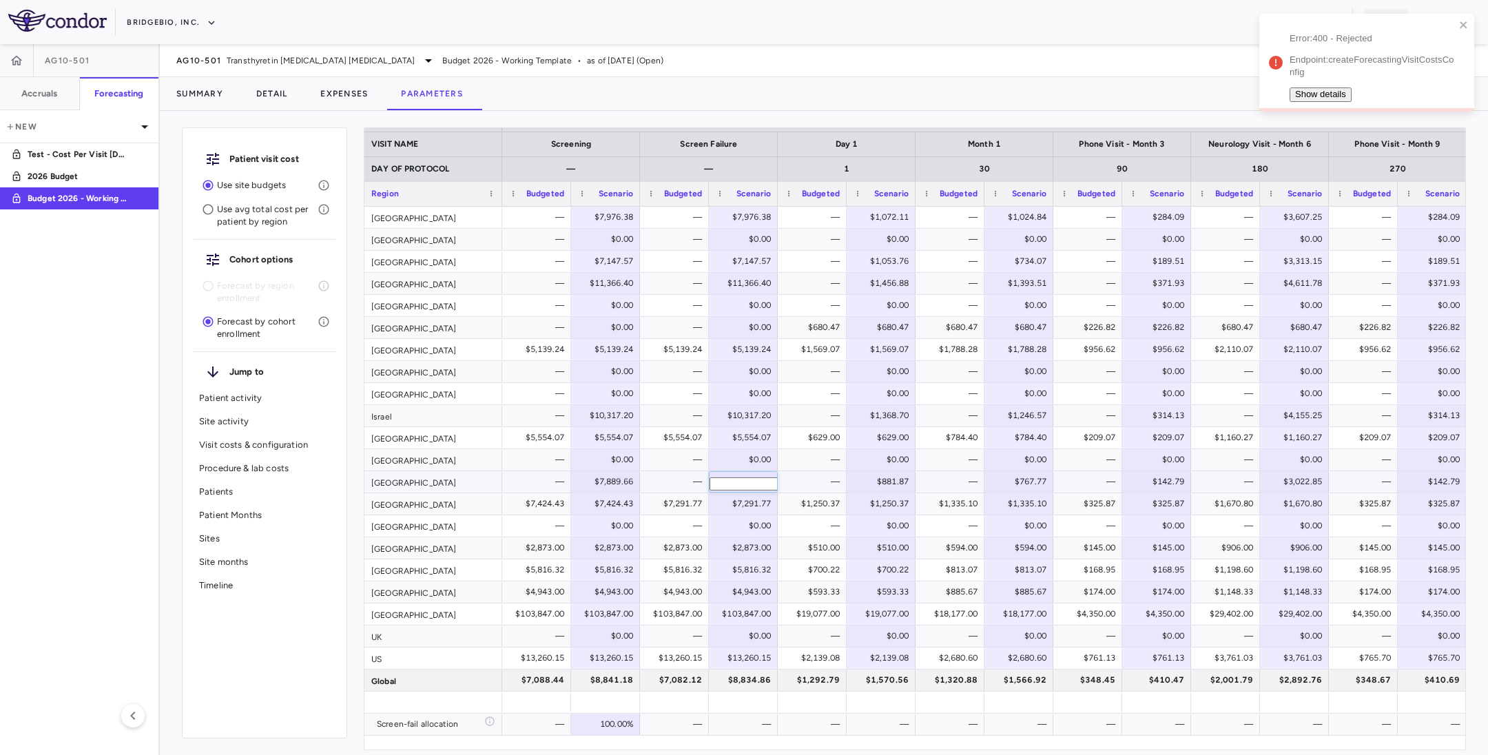
click at [736, 484] on input "*" at bounding box center [754, 484] width 88 height 14
click at [732, 484] on input "*" at bounding box center [754, 484] width 88 height 14
type input "*******"
click at [864, 474] on div "$881.87" at bounding box center [884, 482] width 50 height 22
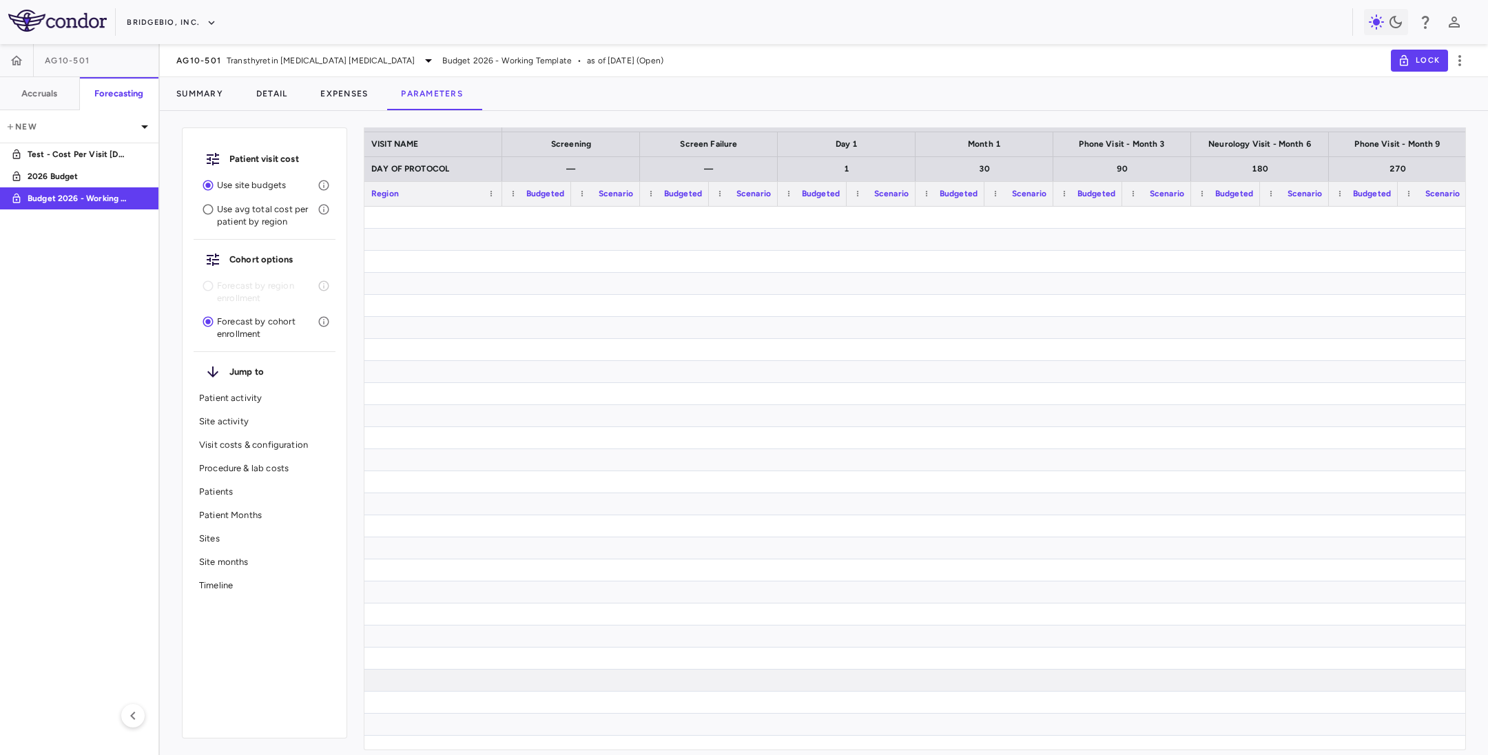
scroll to position [0, 0]
